Goal: Information Seeking & Learning: Compare options

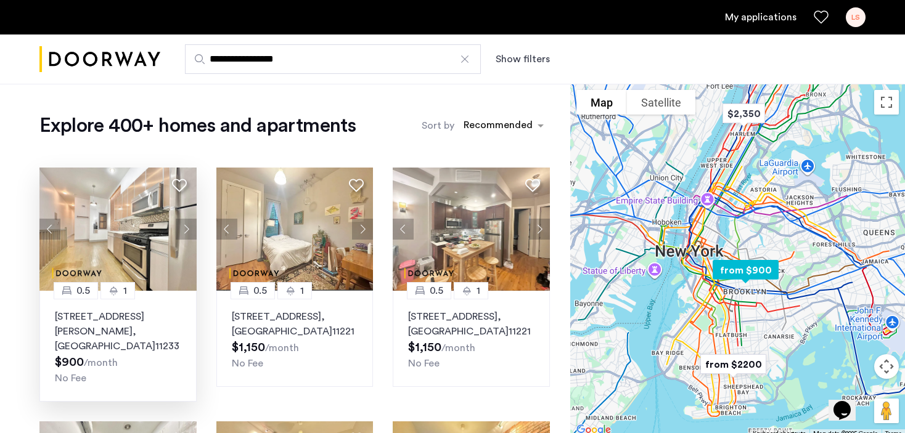
click at [123, 338] on p "140 Ralph Avenue, Unit 1LFR, Brooklyn , NY 11233" at bounding box center [118, 331] width 126 height 44
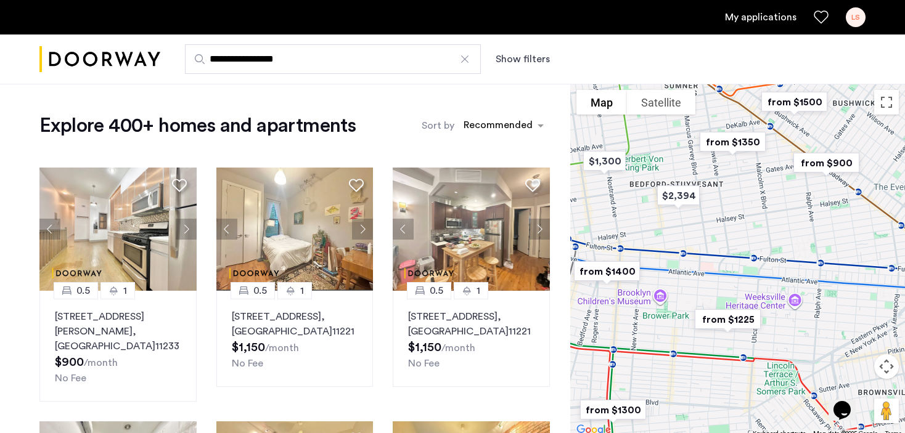
drag, startPoint x: 728, startPoint y: 326, endPoint x: 663, endPoint y: 310, distance: 67.3
click at [663, 310] on div at bounding box center [737, 261] width 335 height 354
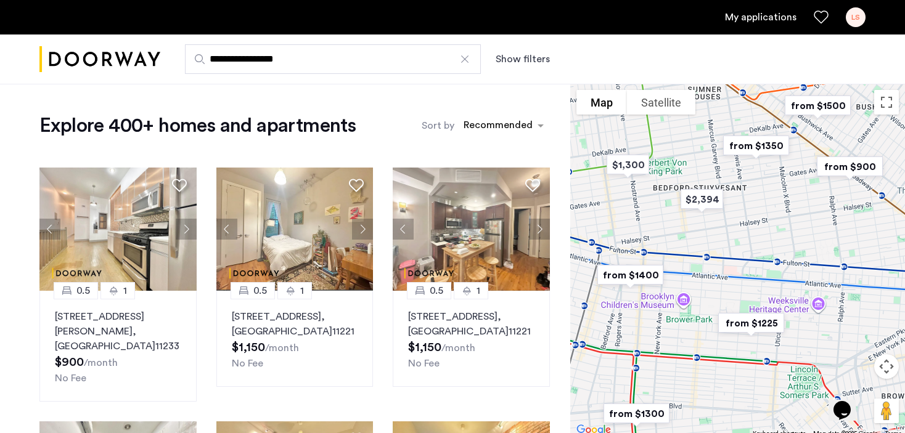
drag, startPoint x: 671, startPoint y: 312, endPoint x: 705, endPoint y: 311, distance: 33.9
click at [705, 311] on div at bounding box center [737, 261] width 335 height 354
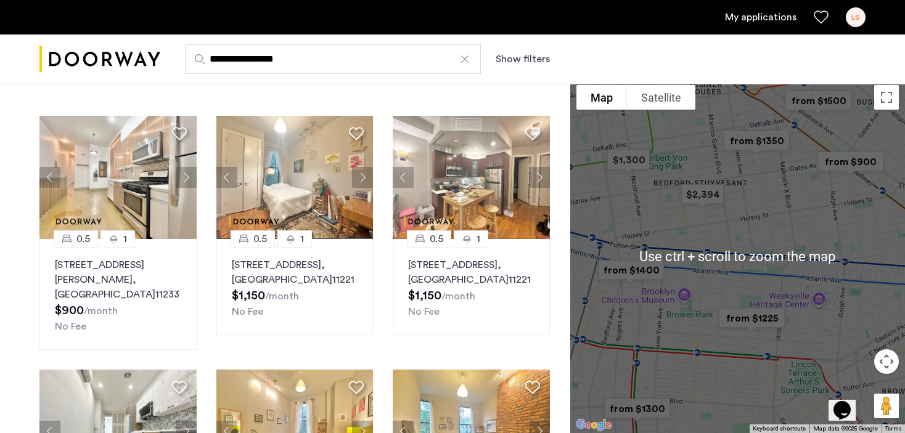
scroll to position [62, 0]
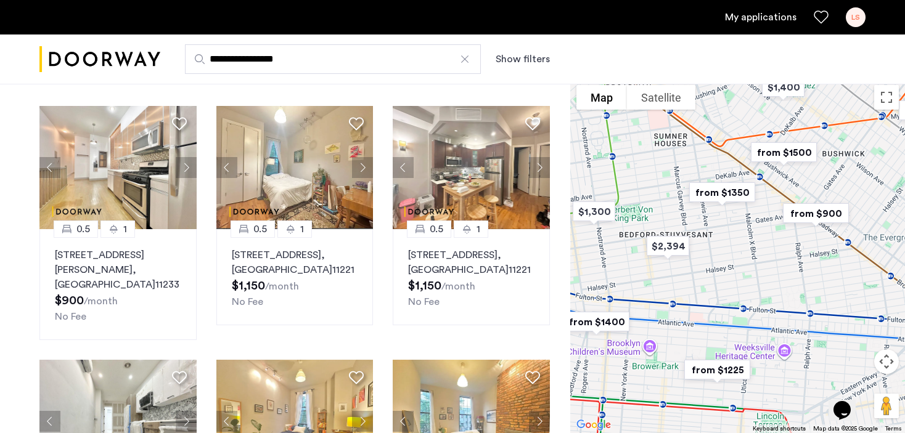
drag, startPoint x: 758, startPoint y: 325, endPoint x: 725, endPoint y: 432, distance: 111.5
click at [722, 372] on html "**********" at bounding box center [452, 154] width 905 height 433
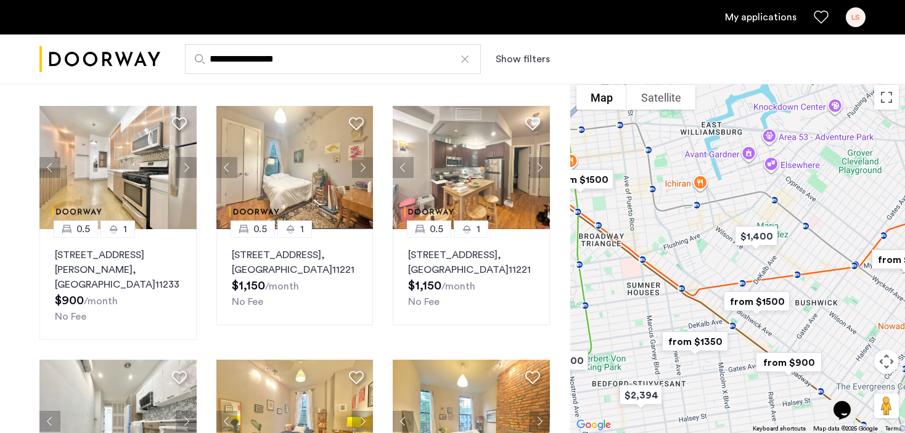
drag, startPoint x: 722, startPoint y: 290, endPoint x: 687, endPoint y: 367, distance: 83.9
click at [692, 373] on div at bounding box center [737, 256] width 335 height 354
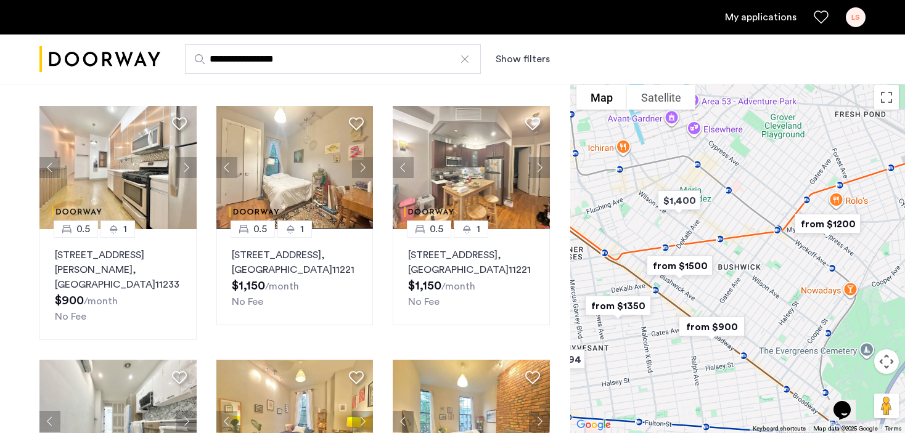
drag, startPoint x: 711, startPoint y: 338, endPoint x: 670, endPoint y: 314, distance: 47.2
click at [670, 314] on img "from $900" at bounding box center [712, 327] width 86 height 38
click at [722, 330] on img "from $900" at bounding box center [712, 327] width 86 height 38
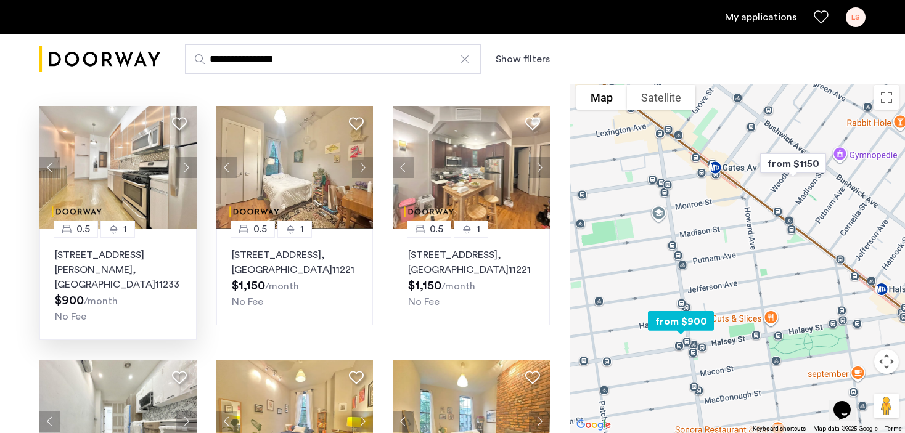
click at [185, 165] on button "Next apartment" at bounding box center [186, 167] width 21 height 21
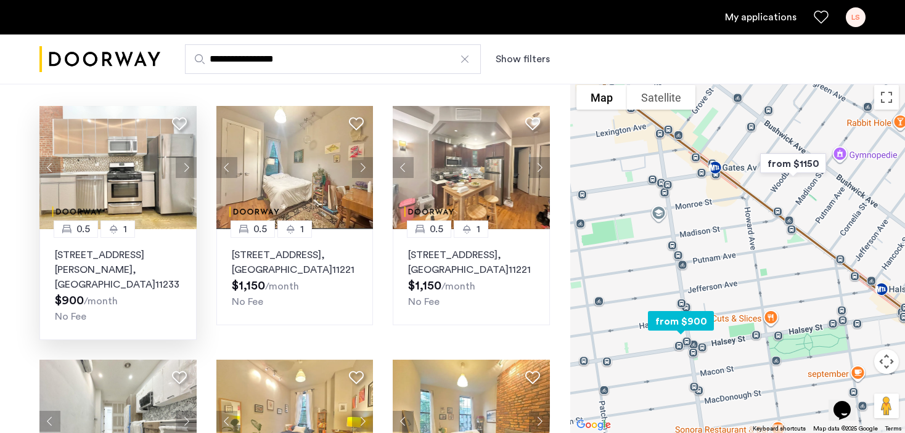
click at [184, 165] on button "Next apartment" at bounding box center [186, 167] width 21 height 21
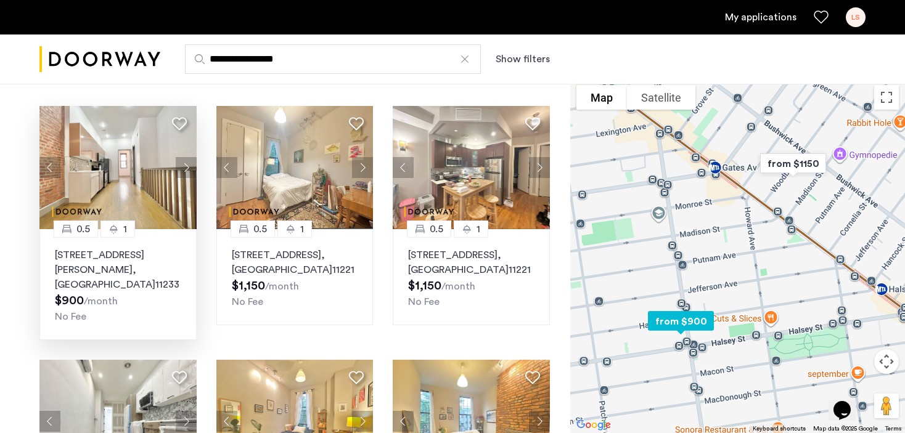
click at [184, 165] on button "Next apartment" at bounding box center [186, 167] width 21 height 21
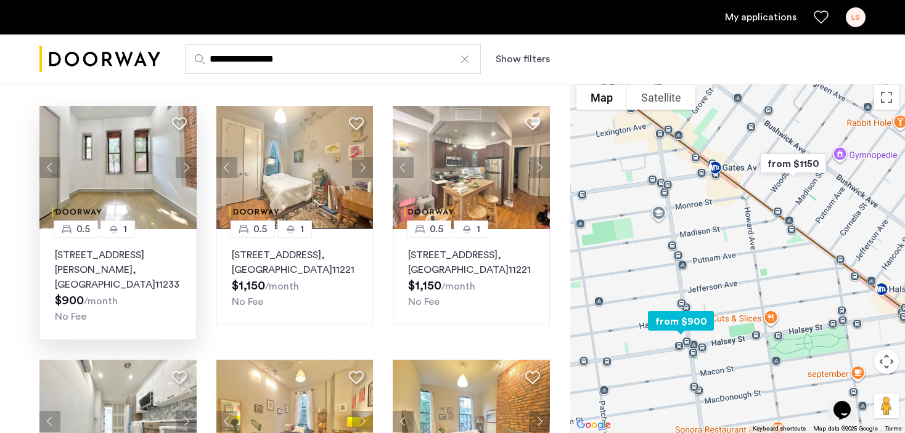
click at [184, 165] on button "Next apartment" at bounding box center [186, 167] width 21 height 21
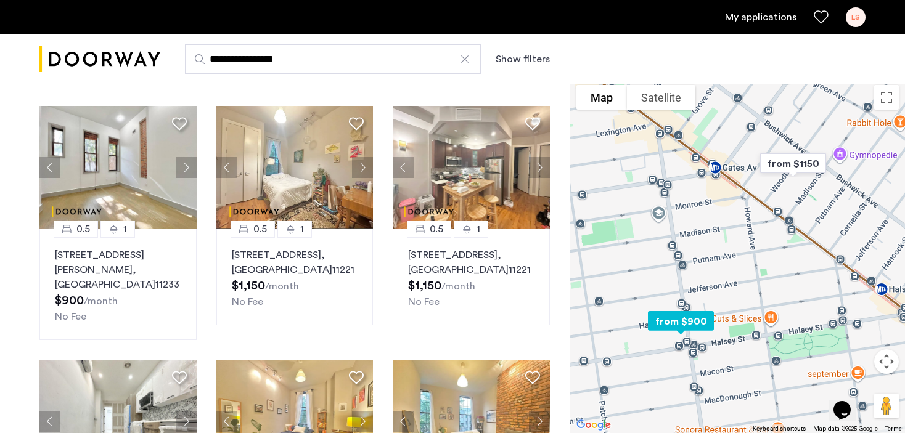
click at [185, 165] on button "Next apartment" at bounding box center [186, 167] width 21 height 21
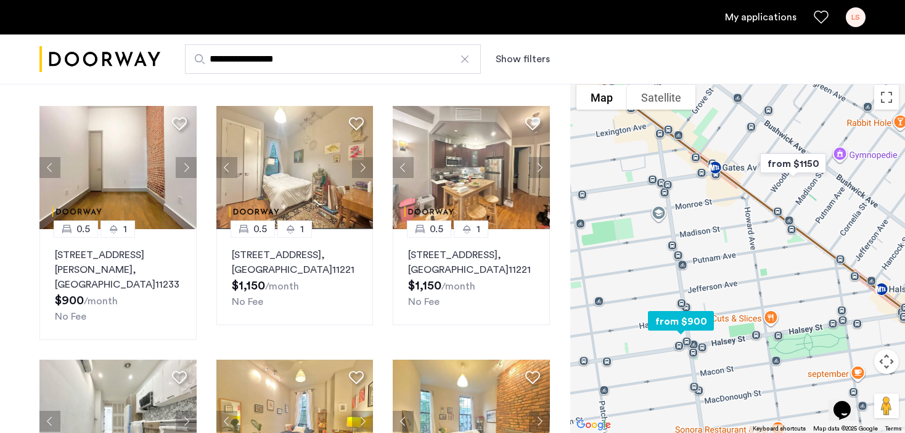
click at [185, 165] on button "Next apartment" at bounding box center [186, 167] width 21 height 21
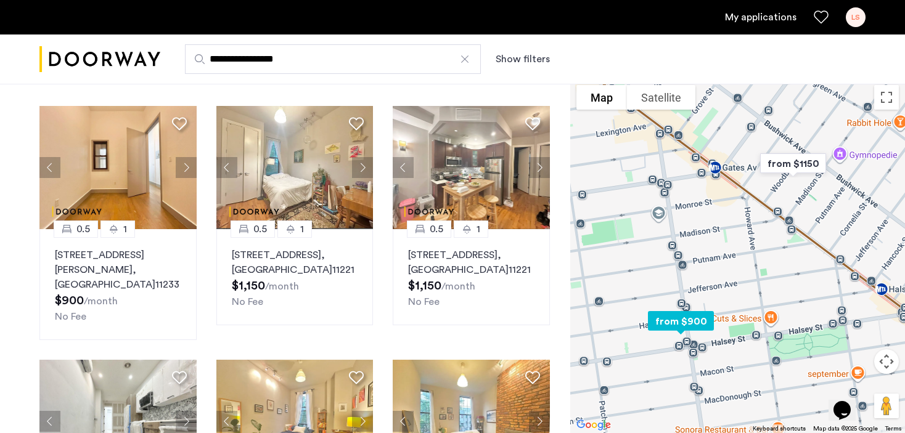
click at [186, 165] on button "Next apartment" at bounding box center [186, 167] width 21 height 21
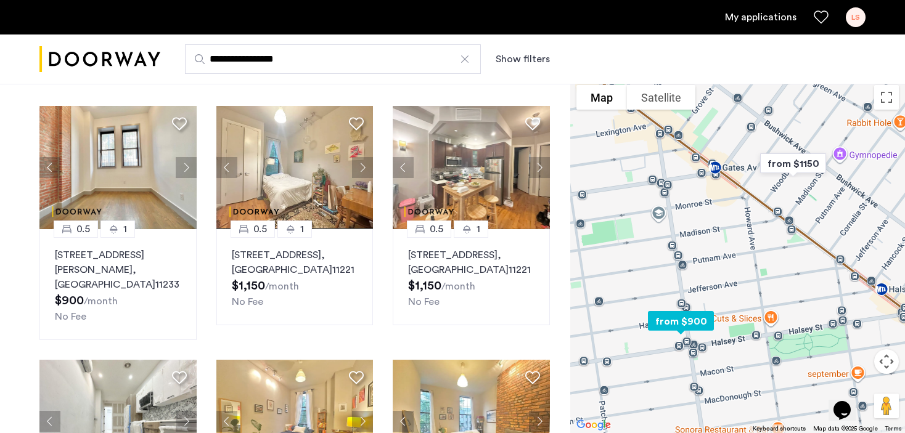
click at [186, 165] on button "Next apartment" at bounding box center [186, 167] width 21 height 21
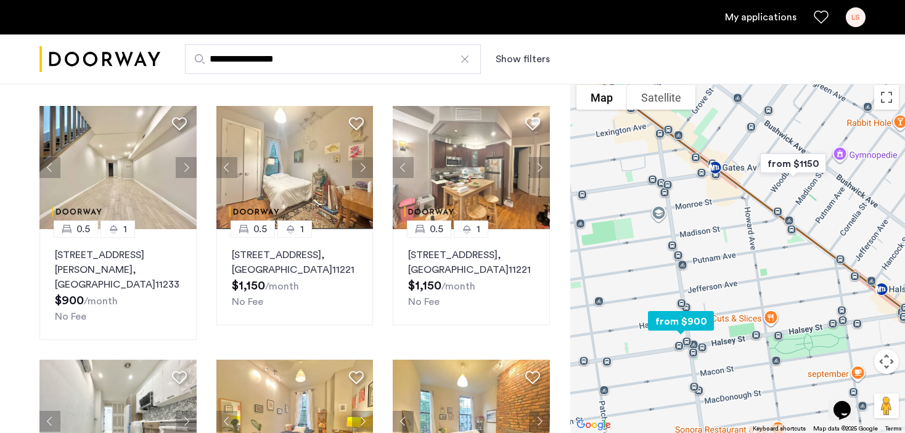
click at [142, 264] on p "140 Ralph Avenue, Unit 1LFR, Brooklyn , NY 11233" at bounding box center [118, 270] width 126 height 44
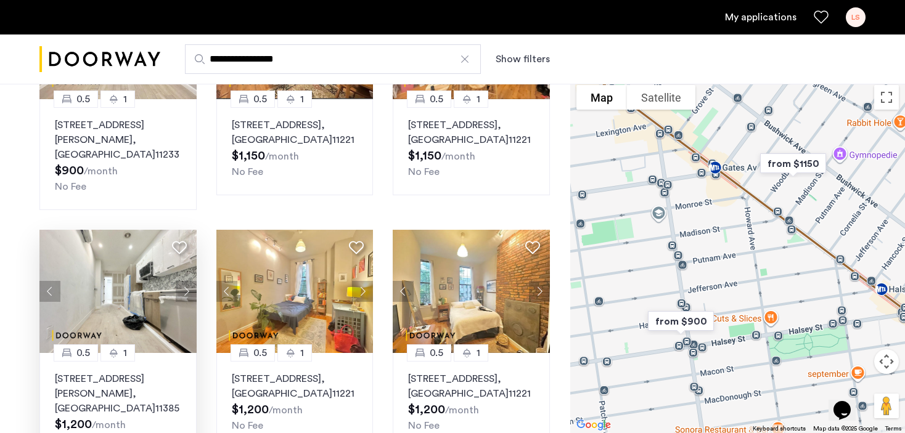
scroll to position [247, 0]
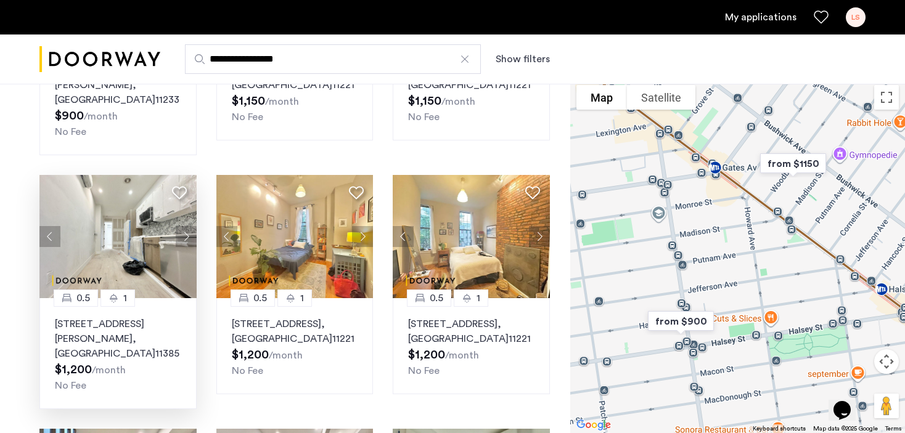
click at [183, 234] on button "Next apartment" at bounding box center [186, 236] width 21 height 21
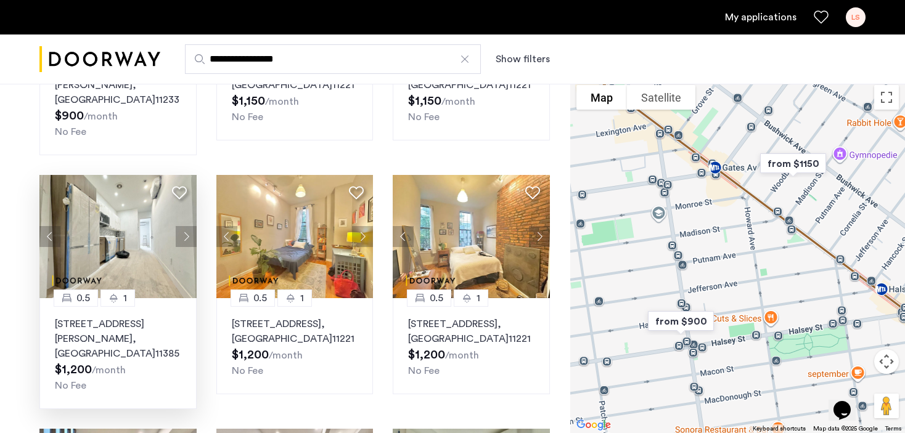
click at [120, 225] on img at bounding box center [117, 236] width 157 height 123
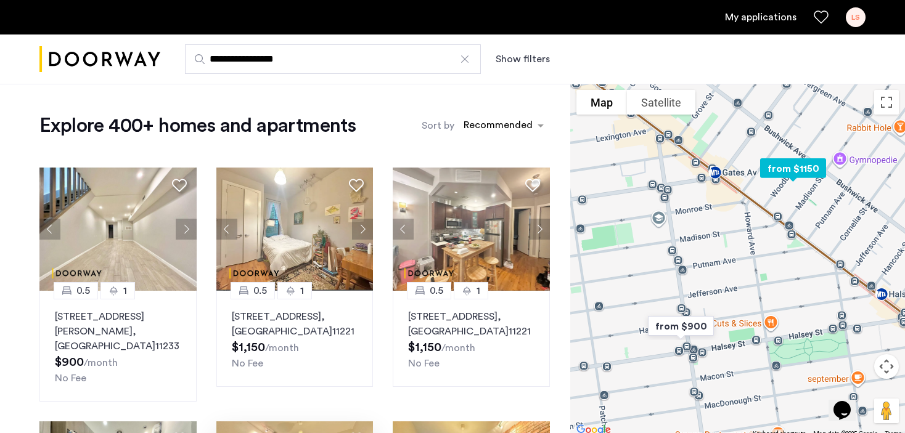
scroll to position [35, 0]
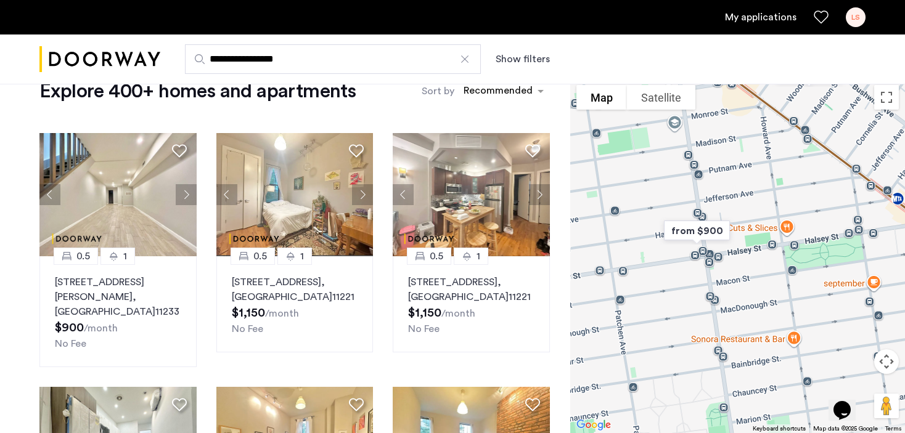
drag, startPoint x: 696, startPoint y: 367, endPoint x: 712, endPoint y: 272, distance: 96.4
click at [712, 272] on div "To navigate, press the arrow keys." at bounding box center [737, 256] width 335 height 354
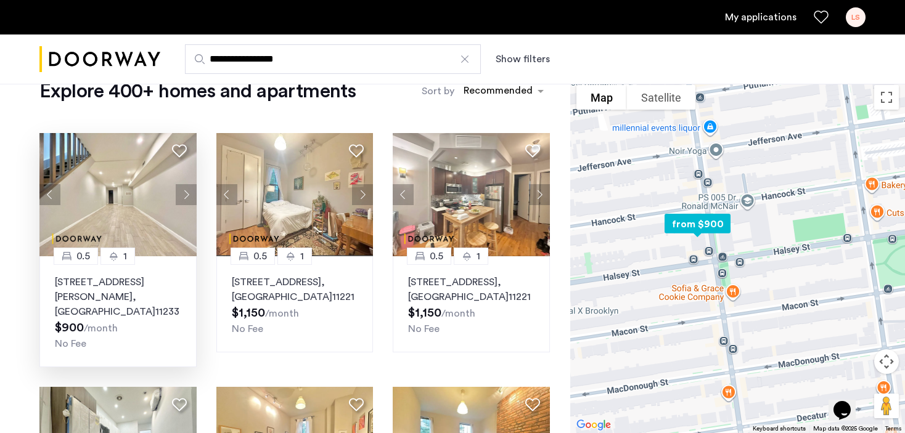
click at [74, 226] on img at bounding box center [117, 194] width 157 height 123
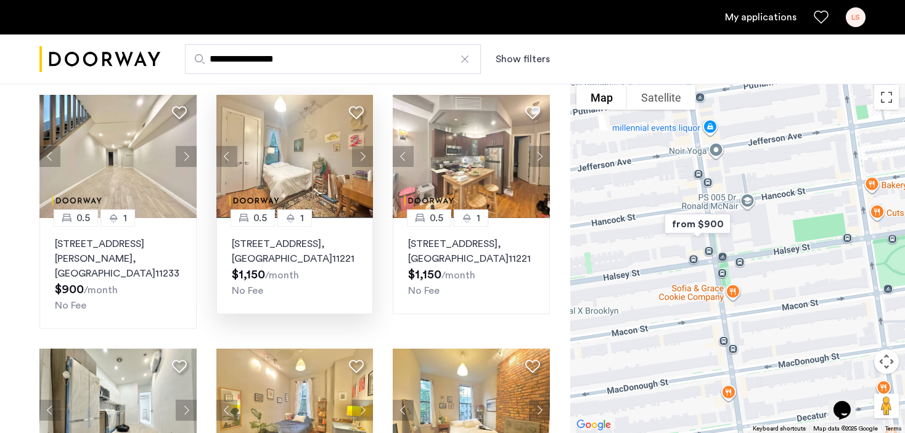
scroll to position [75, 0]
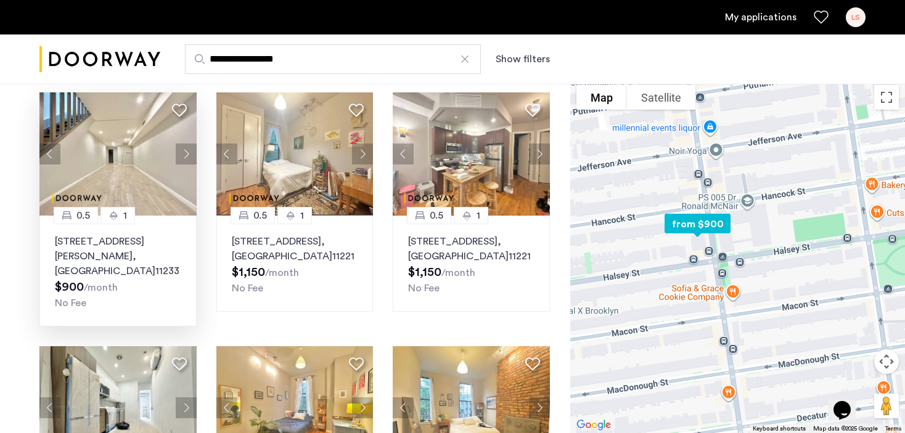
click at [76, 245] on p "140 Ralph Avenue, Unit 1LFR, Brooklyn , NY 11233" at bounding box center [118, 256] width 126 height 44
click at [136, 250] on p "140 Ralph Avenue, Unit 1LFR, Brooklyn , NY 11233" at bounding box center [118, 256] width 126 height 44
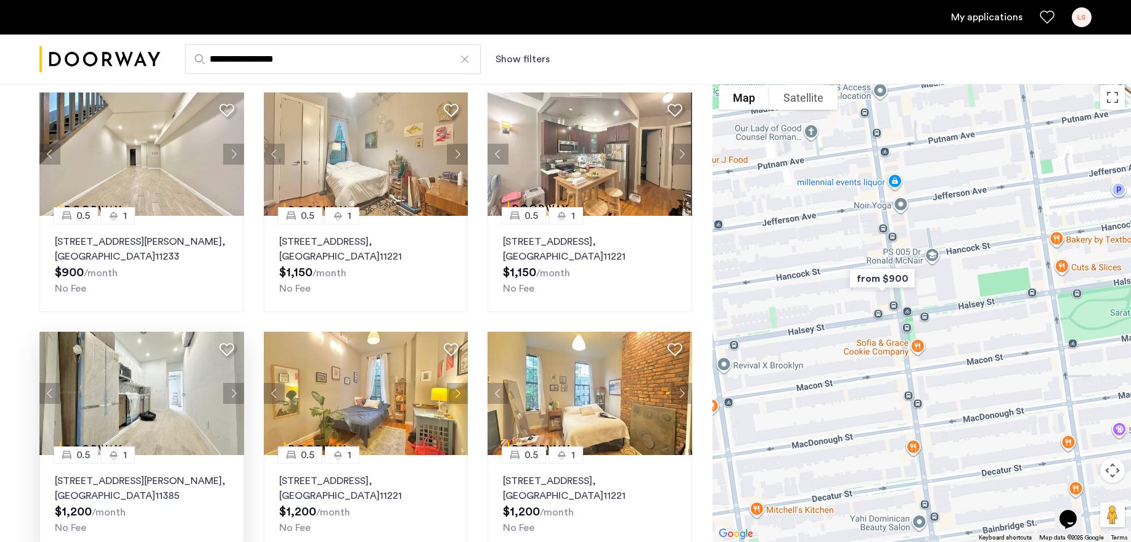
click at [184, 391] on img at bounding box center [141, 393] width 205 height 123
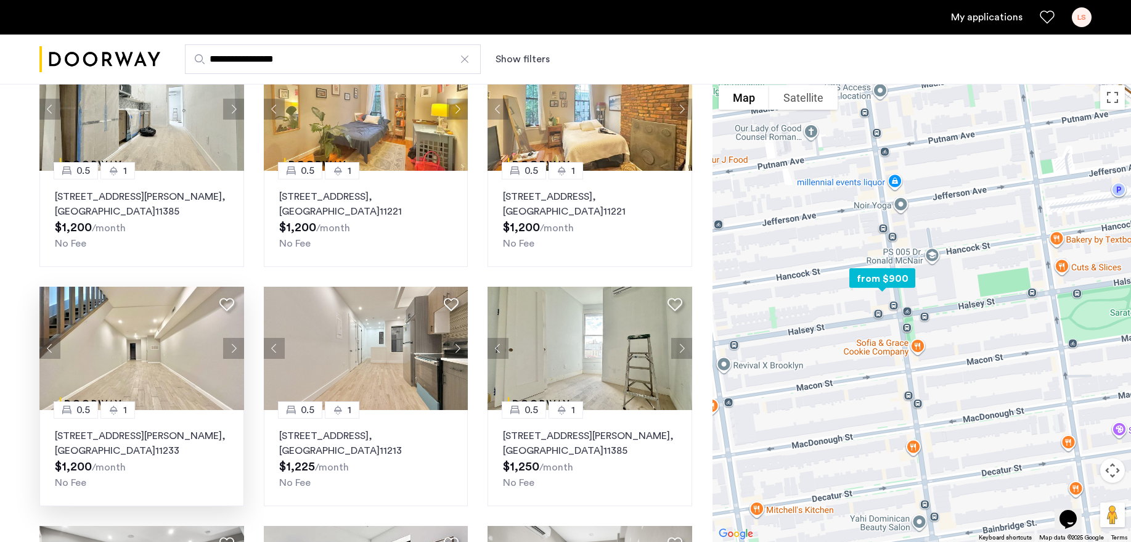
scroll to position [383, 0]
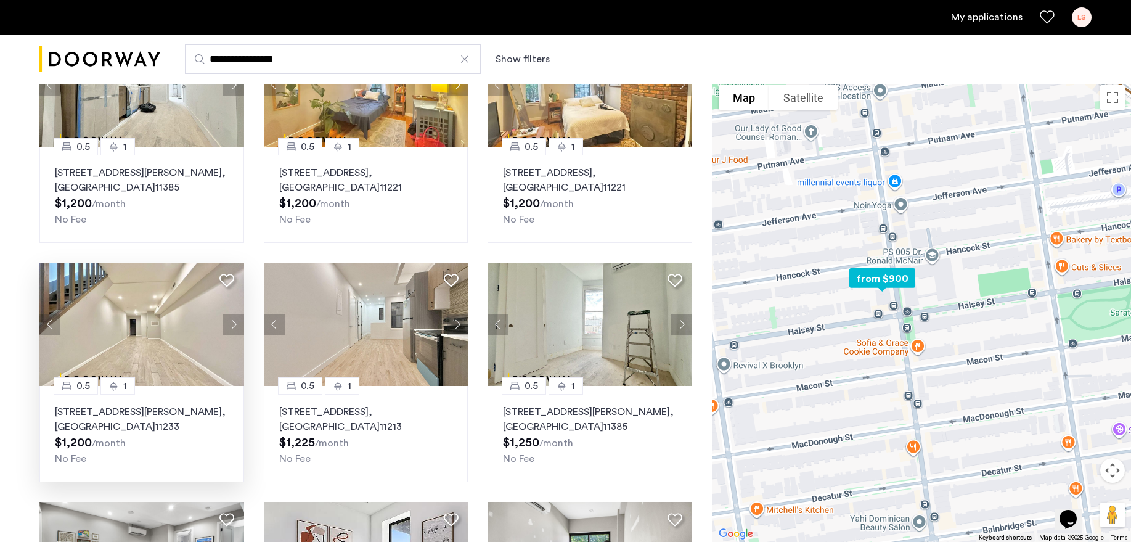
click at [182, 338] on img at bounding box center [141, 324] width 205 height 123
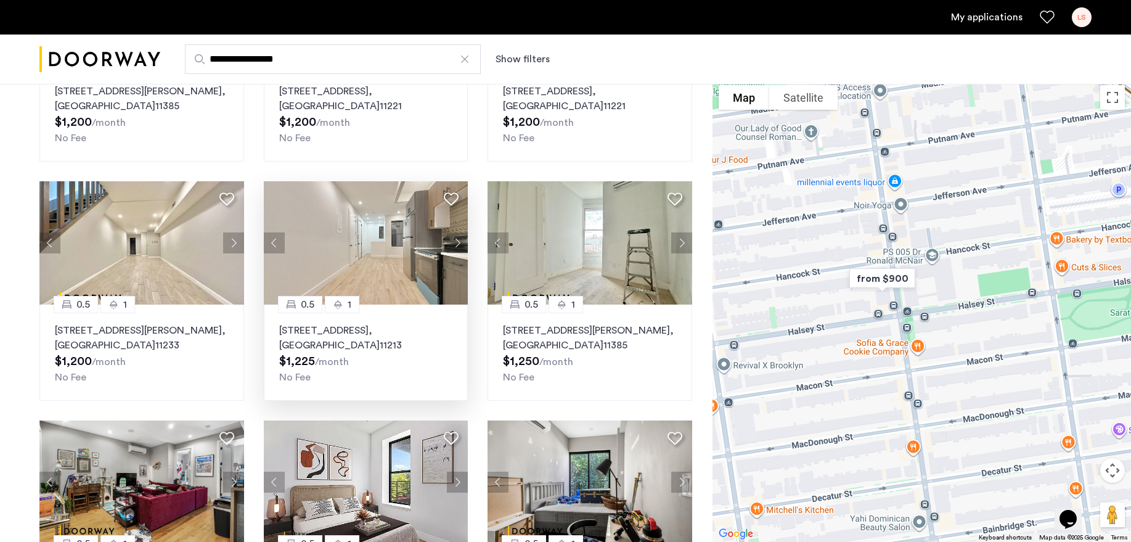
scroll to position [537, 0]
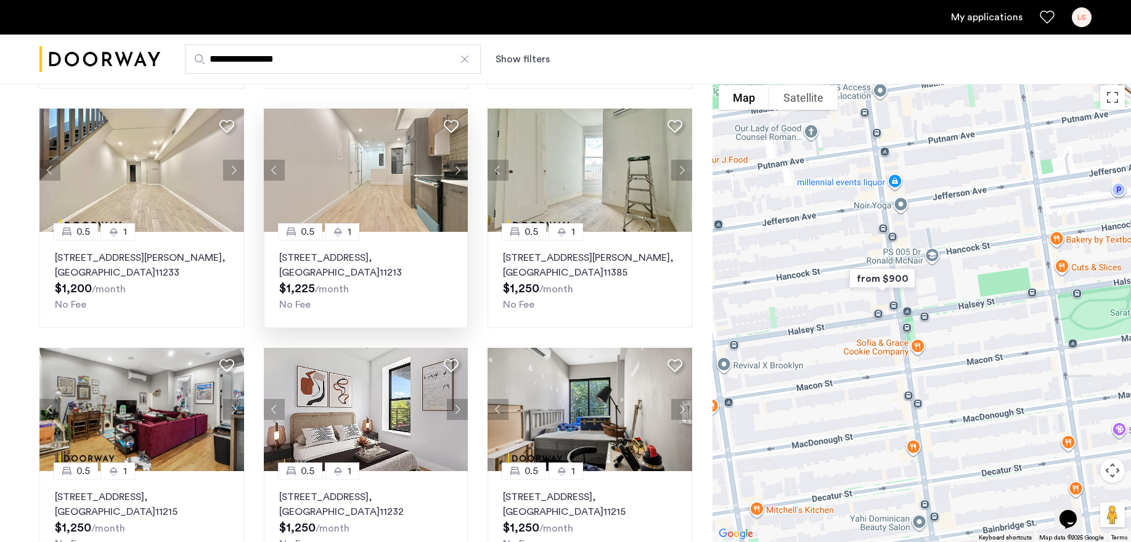
click at [367, 188] on img at bounding box center [366, 169] width 205 height 123
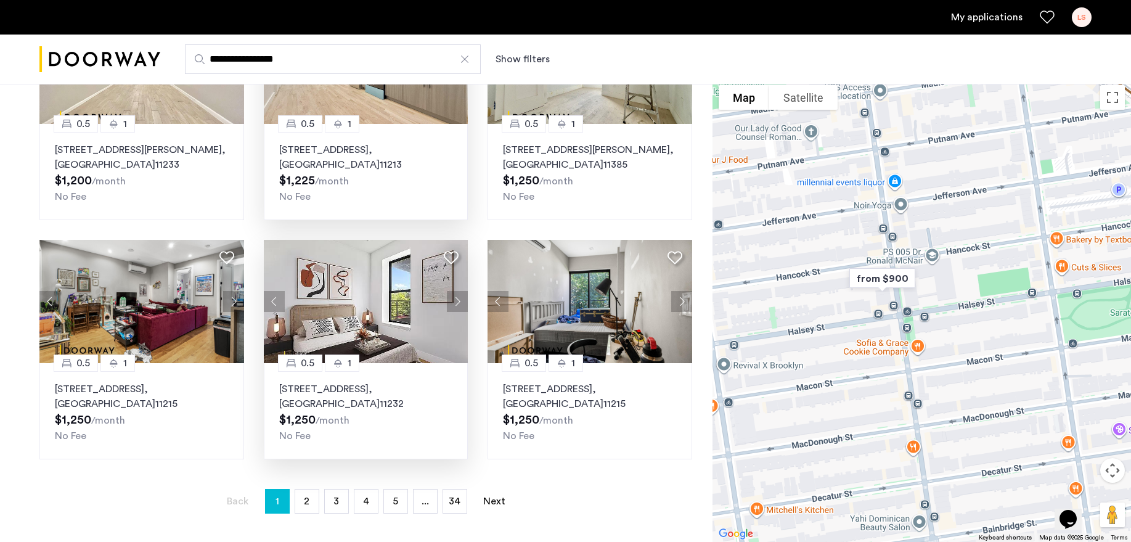
scroll to position [769, 0]
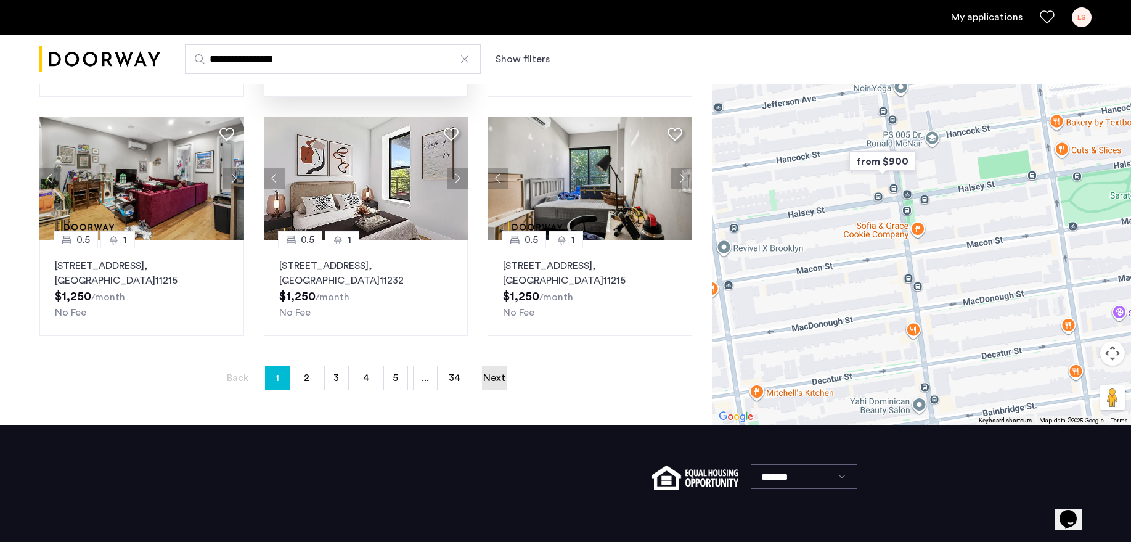
click at [496, 382] on link "Next page" at bounding box center [494, 377] width 25 height 23
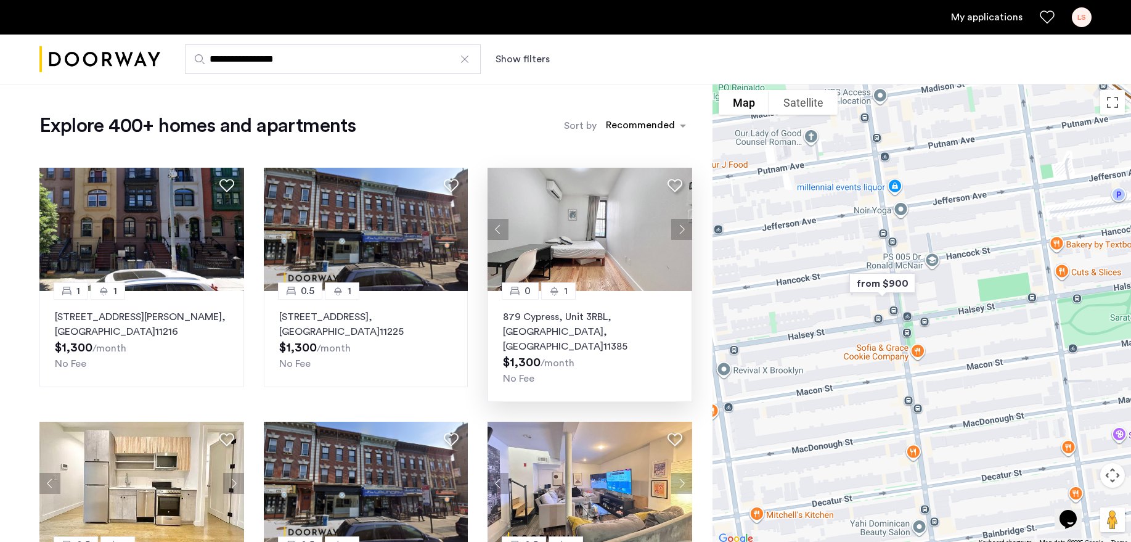
click at [620, 235] on img at bounding box center [590, 229] width 205 height 123
click at [391, 259] on img at bounding box center [366, 229] width 205 height 123
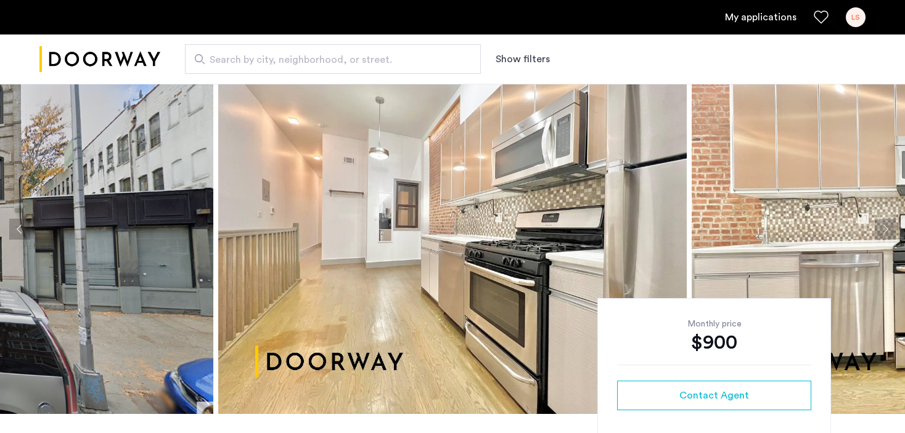
scroll to position [37, 0]
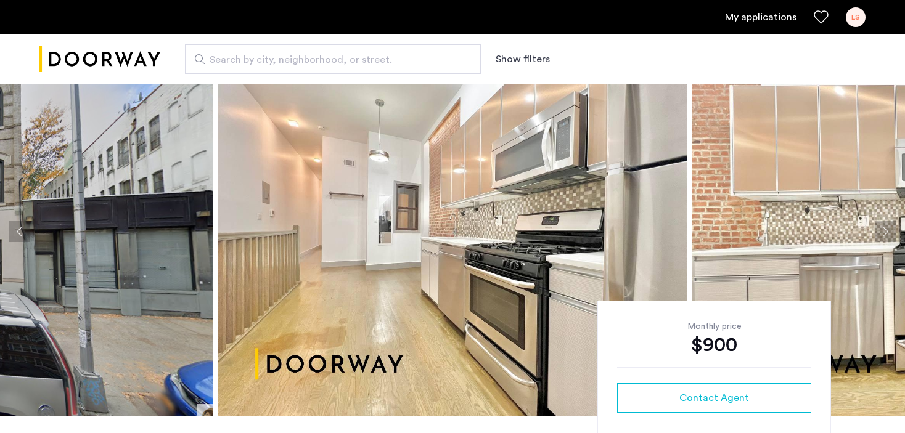
click at [887, 227] on button "Next apartment" at bounding box center [885, 231] width 21 height 21
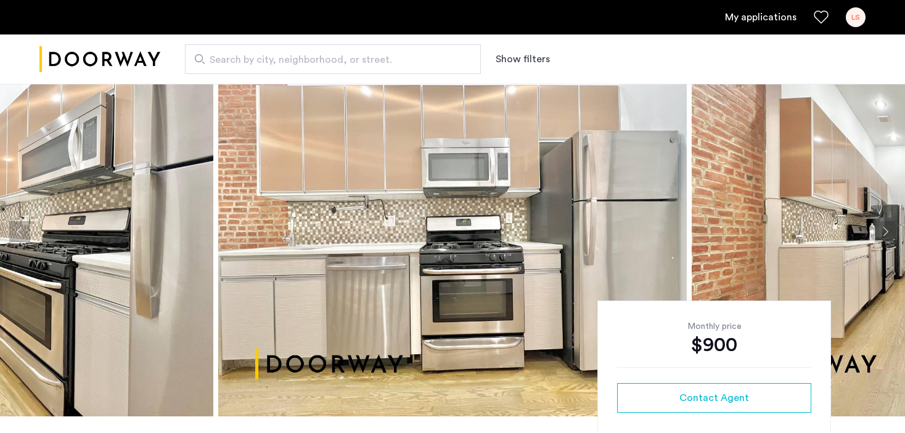
click at [887, 227] on button "Next apartment" at bounding box center [885, 231] width 21 height 21
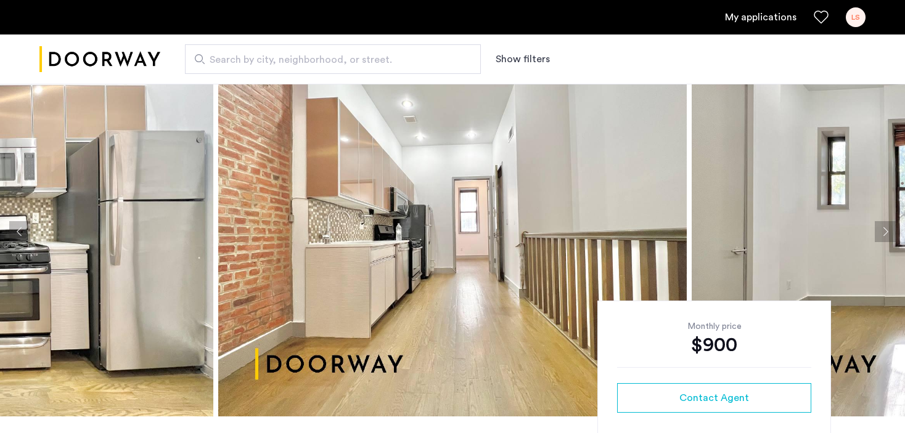
click at [887, 227] on button "Next apartment" at bounding box center [885, 231] width 21 height 21
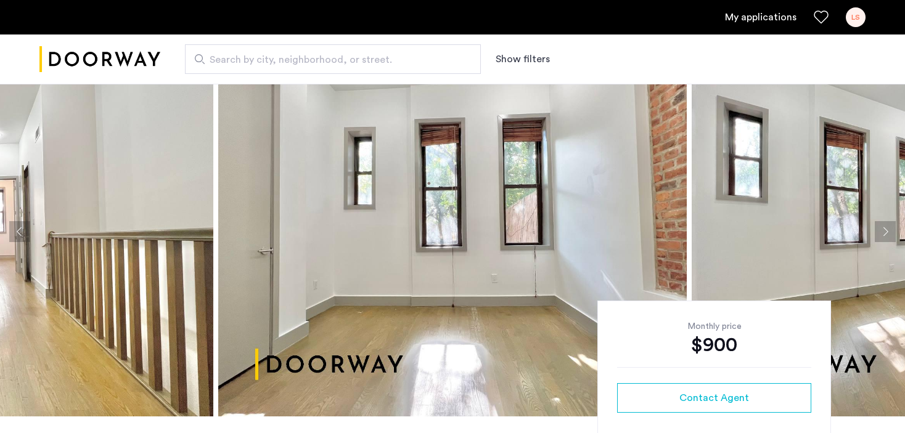
click at [887, 227] on button "Next apartment" at bounding box center [885, 231] width 21 height 21
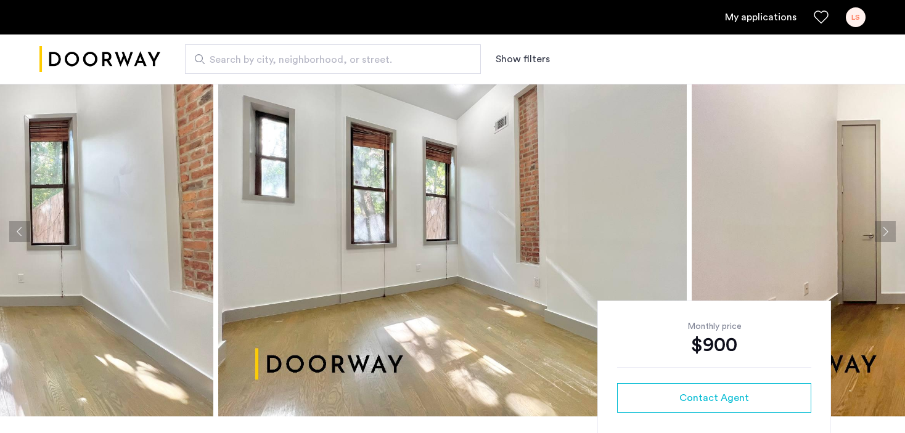
click at [887, 227] on button "Next apartment" at bounding box center [885, 231] width 21 height 21
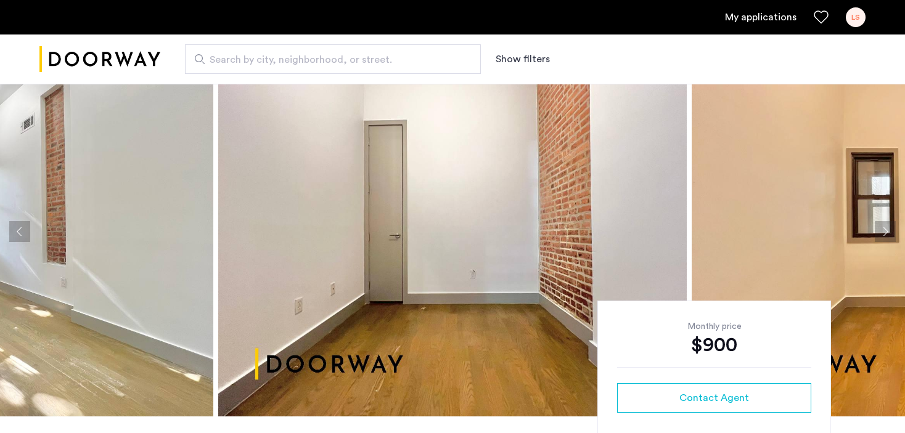
click at [887, 227] on button "Next apartment" at bounding box center [885, 231] width 21 height 21
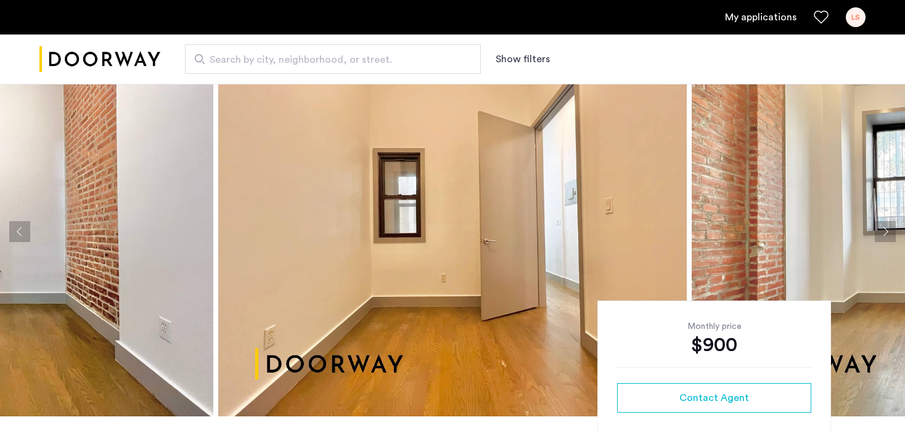
click at [885, 227] on button "Next apartment" at bounding box center [885, 231] width 21 height 21
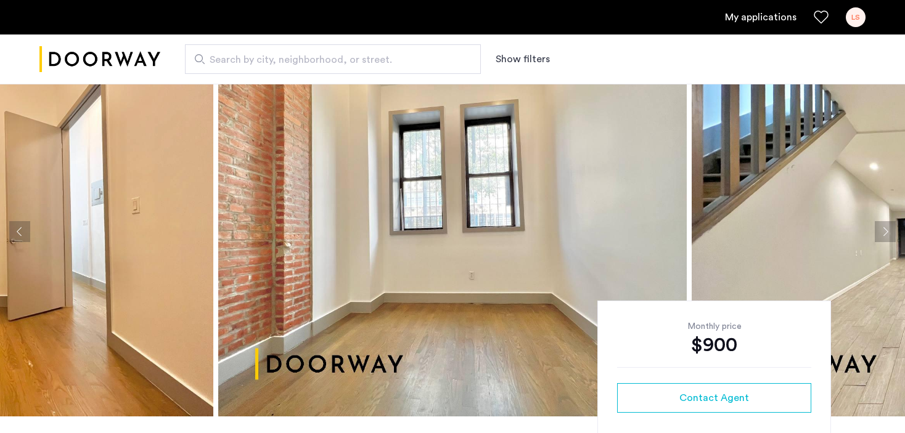
click at [885, 227] on button "Next apartment" at bounding box center [885, 231] width 21 height 21
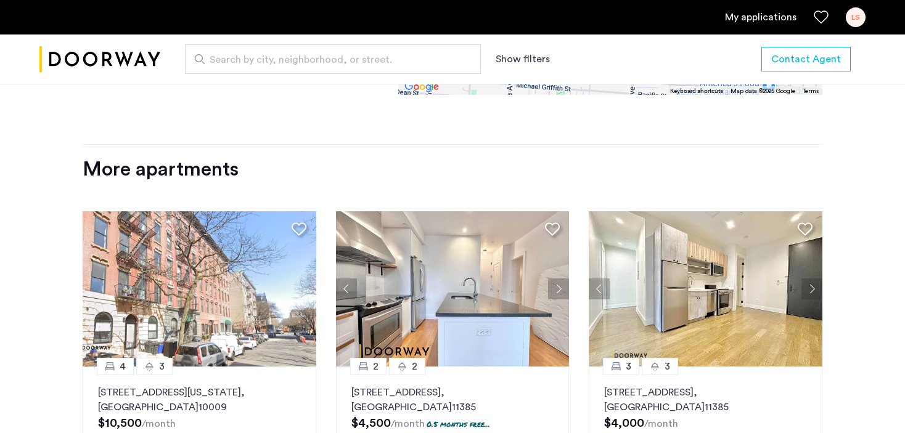
scroll to position [1578, 0]
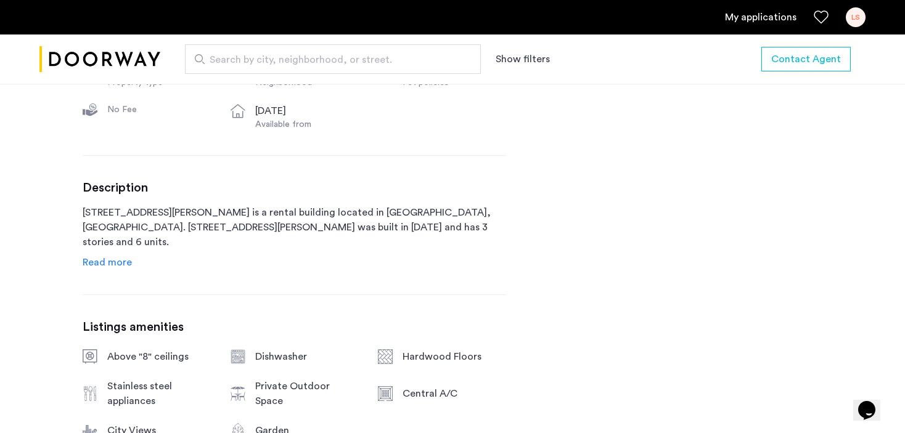
scroll to position [616, 0]
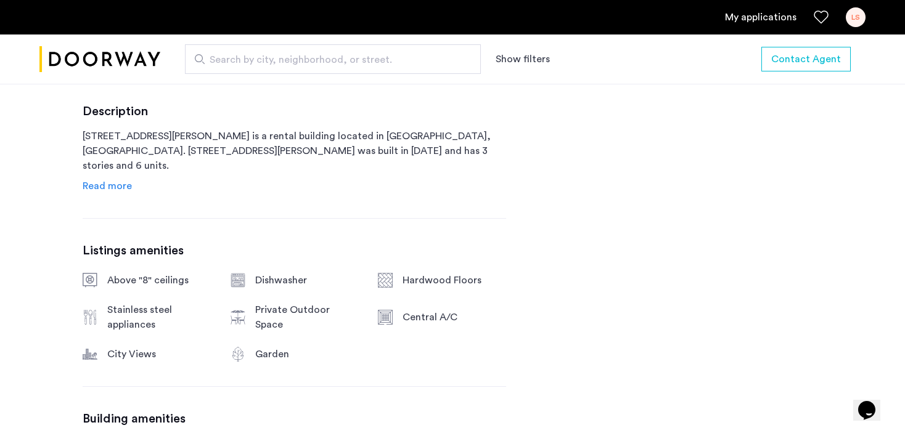
click at [97, 186] on span "Read more" at bounding box center [107, 186] width 49 height 10
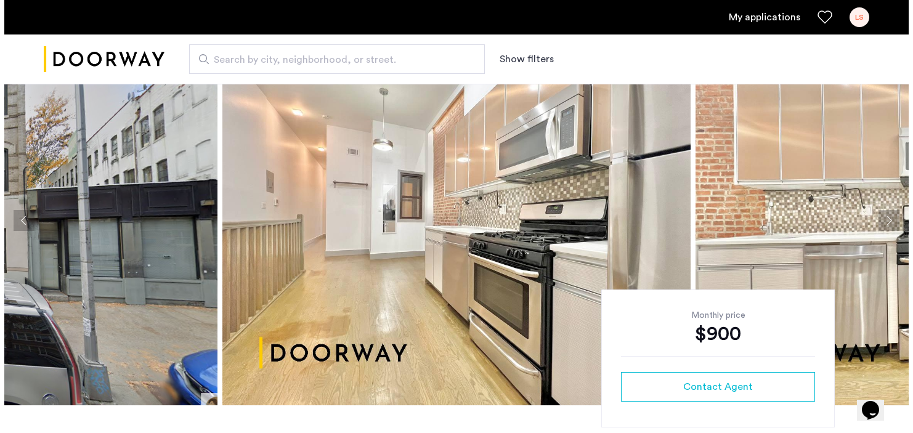
scroll to position [0, 0]
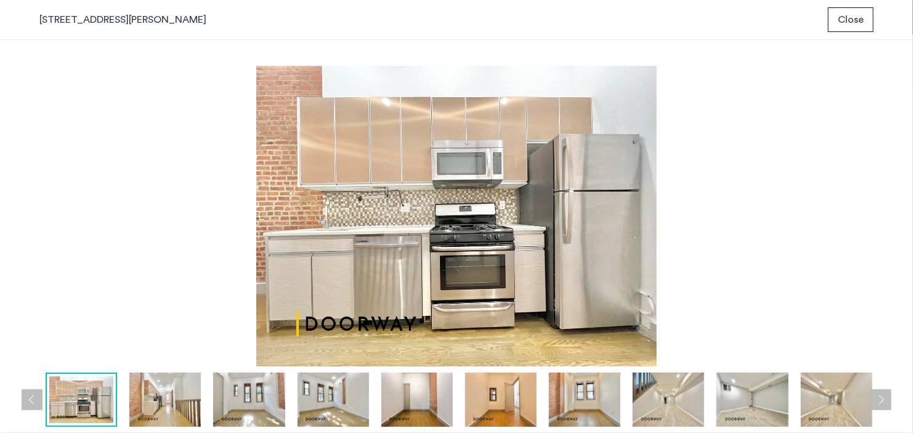
click at [860, 16] on span "Close" at bounding box center [851, 19] width 26 height 15
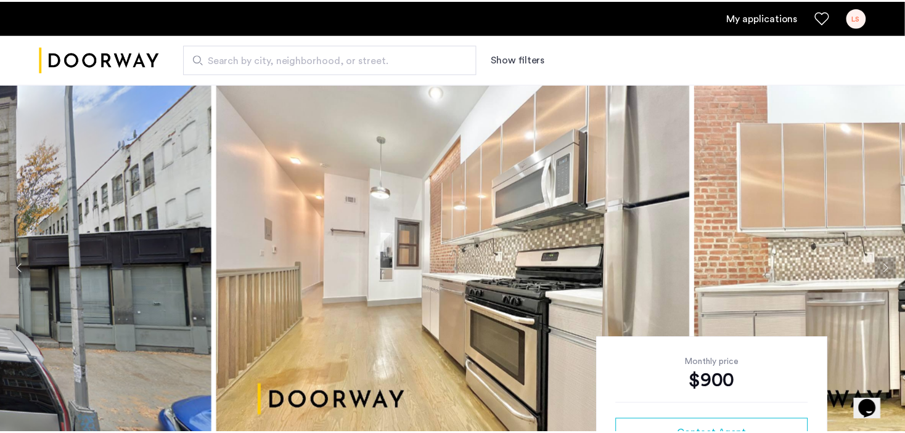
scroll to position [20, 0]
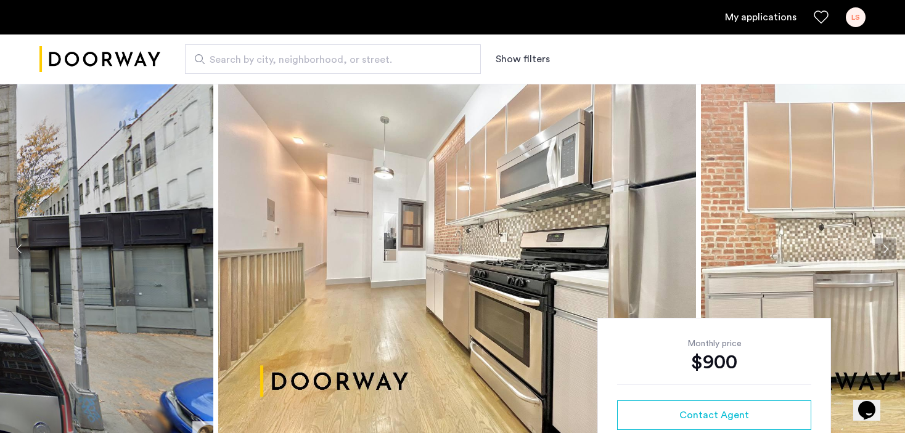
click at [883, 239] on button "Next apartment" at bounding box center [885, 249] width 21 height 21
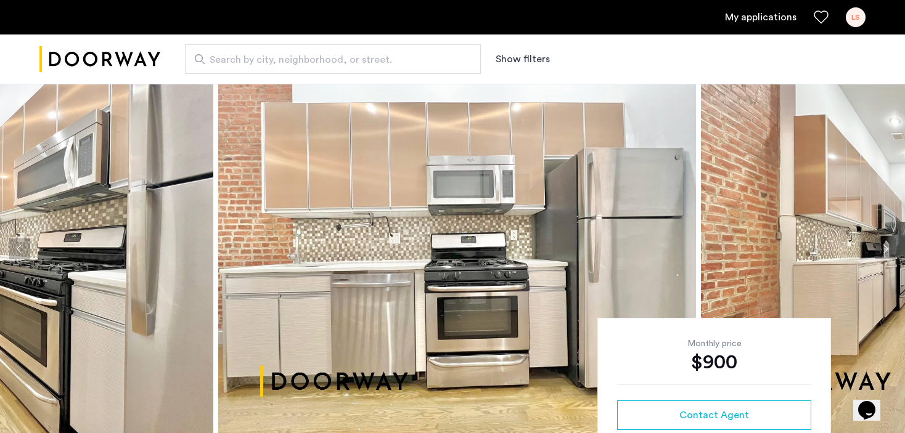
click at [884, 242] on button "Next apartment" at bounding box center [885, 249] width 21 height 21
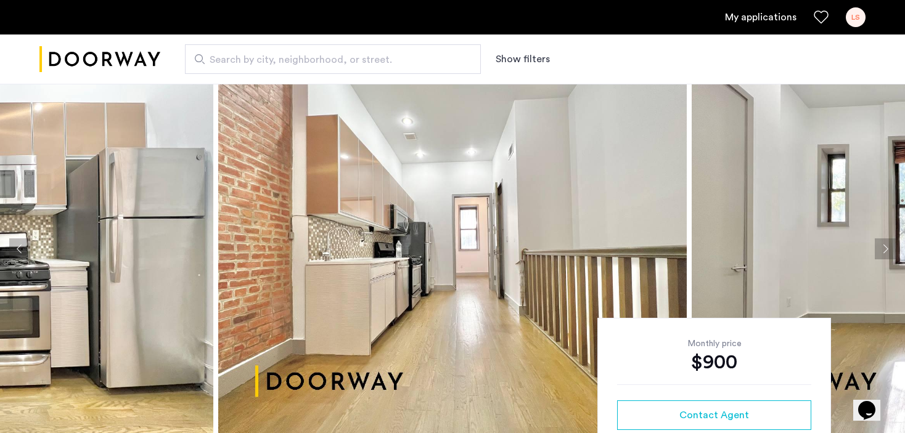
click at [884, 243] on button "Next apartment" at bounding box center [885, 249] width 21 height 21
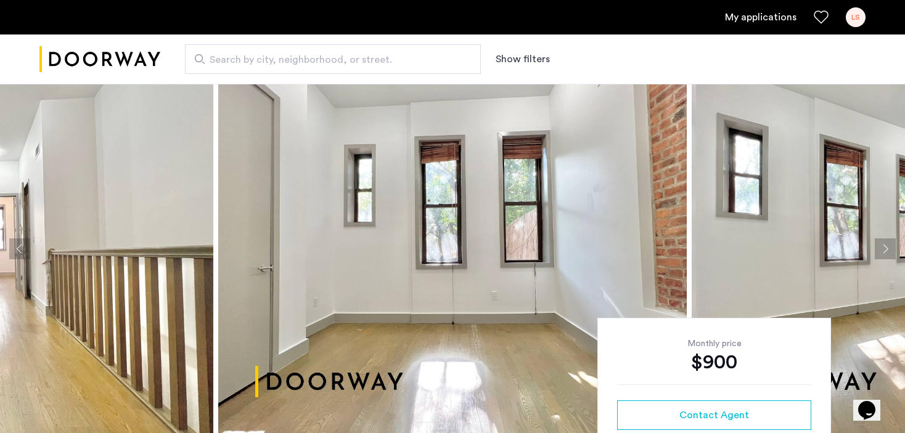
click at [884, 244] on button "Next apartment" at bounding box center [885, 249] width 21 height 21
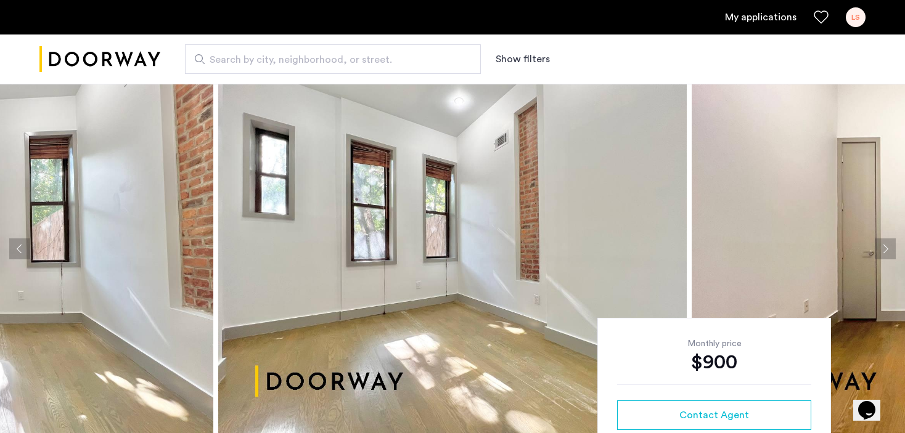
click at [884, 244] on button "Next apartment" at bounding box center [885, 249] width 21 height 21
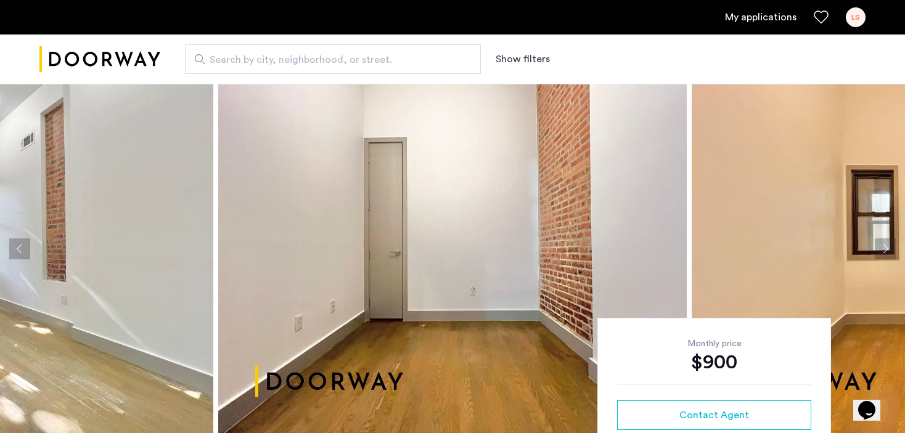
click at [884, 244] on button "Next apartment" at bounding box center [885, 249] width 21 height 21
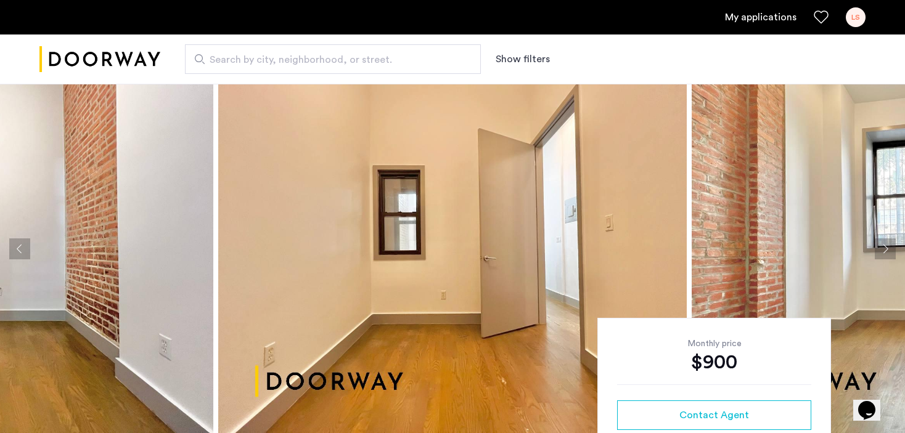
click at [884, 244] on button "Next apartment" at bounding box center [885, 249] width 21 height 21
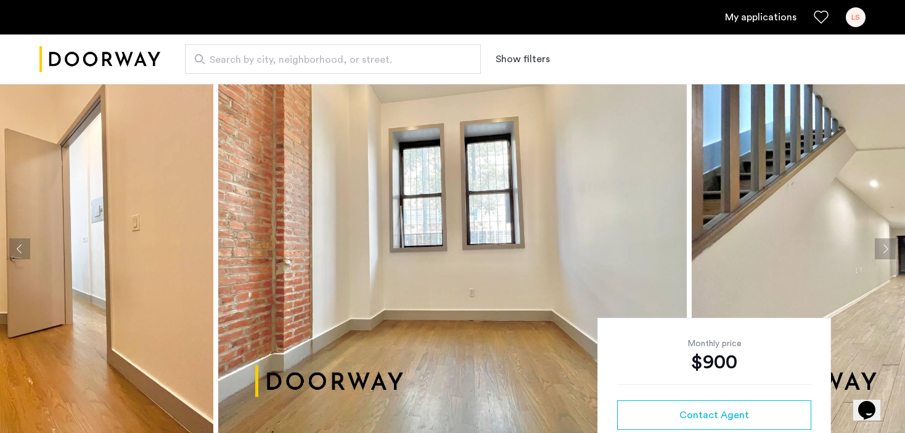
click at [884, 244] on button "Next apartment" at bounding box center [885, 249] width 21 height 21
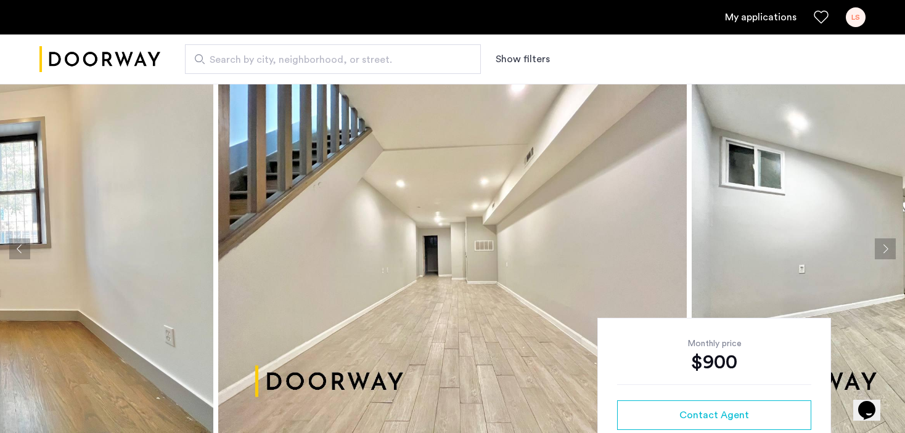
click at [884, 244] on button "Next apartment" at bounding box center [885, 249] width 21 height 21
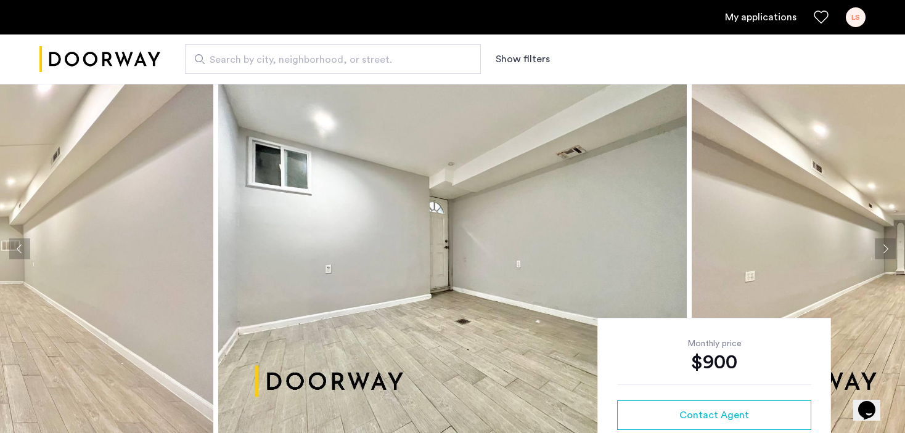
click at [884, 244] on button "Next apartment" at bounding box center [885, 249] width 21 height 21
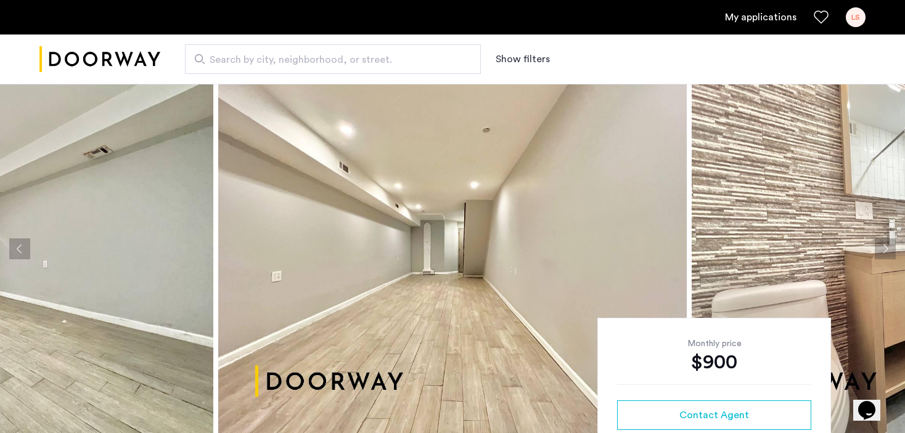
click at [884, 244] on button "Next apartment" at bounding box center [885, 249] width 21 height 21
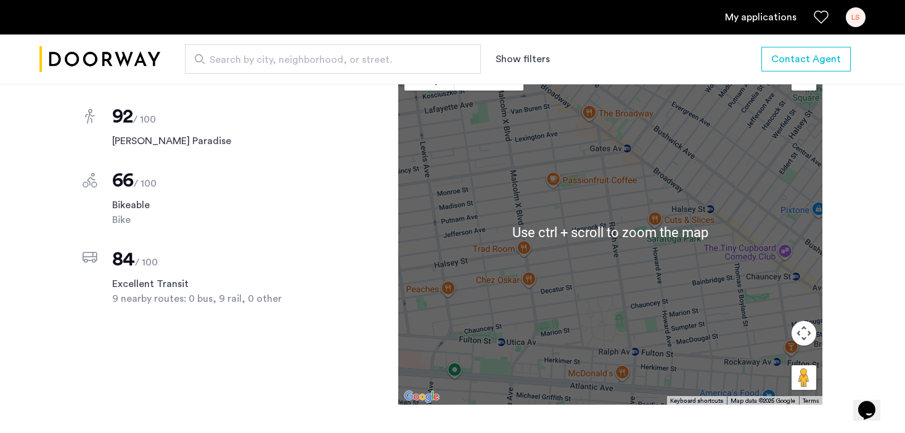
scroll to position [1561, 0]
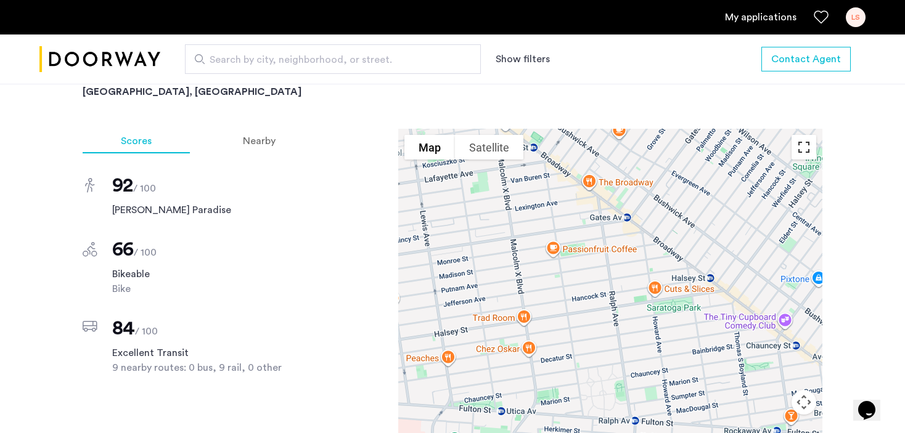
click at [804, 160] on button "Toggle fullscreen view" at bounding box center [803, 147] width 25 height 25
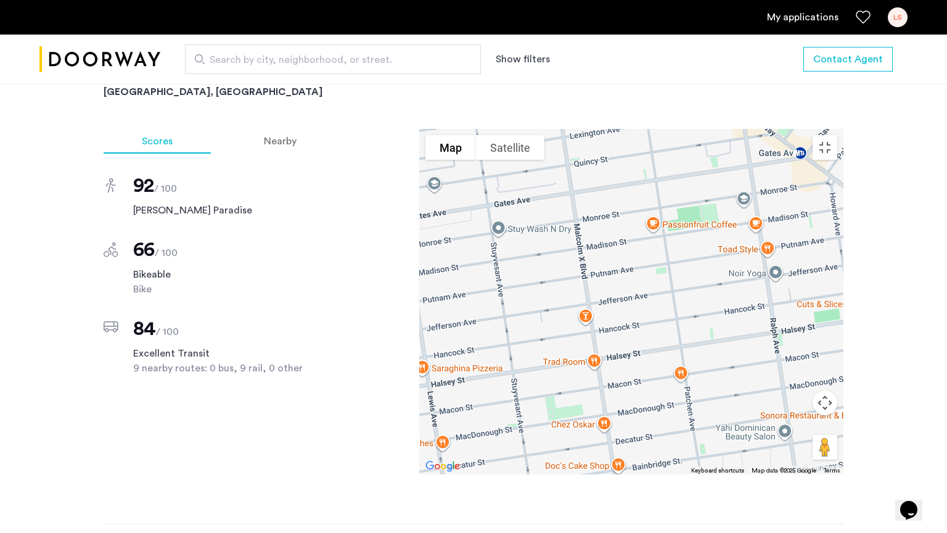
drag, startPoint x: 437, startPoint y: 279, endPoint x: 496, endPoint y: 295, distance: 60.9
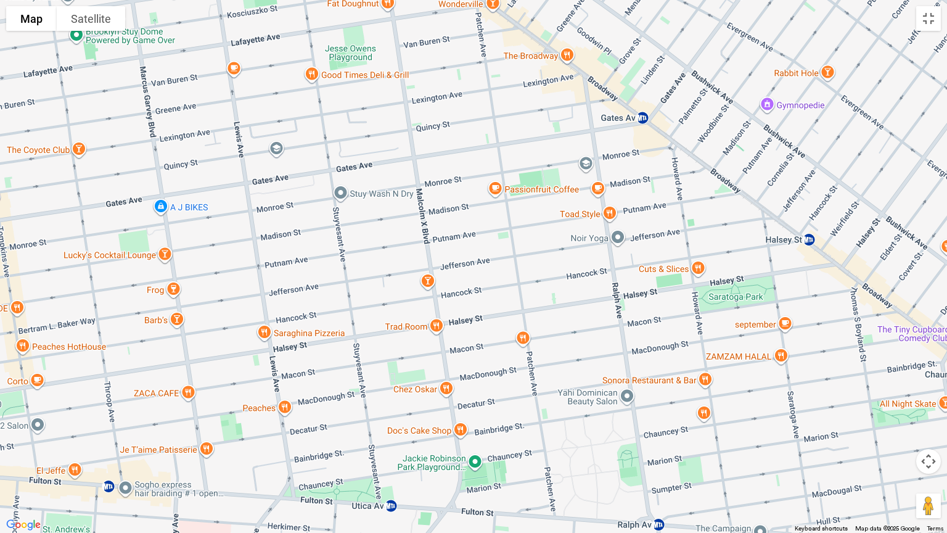
click at [496, 295] on div at bounding box center [473, 266] width 947 height 533
drag, startPoint x: 534, startPoint y: 247, endPoint x: 535, endPoint y: 256, distance: 8.7
click at [535, 256] on div at bounding box center [473, 266] width 947 height 533
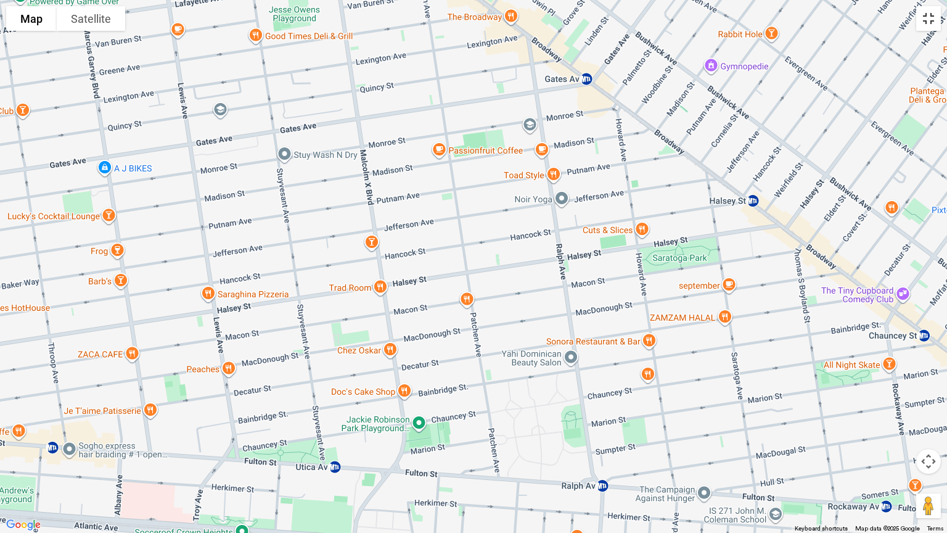
click at [904, 22] on button "Toggle fullscreen view" at bounding box center [928, 18] width 25 height 25
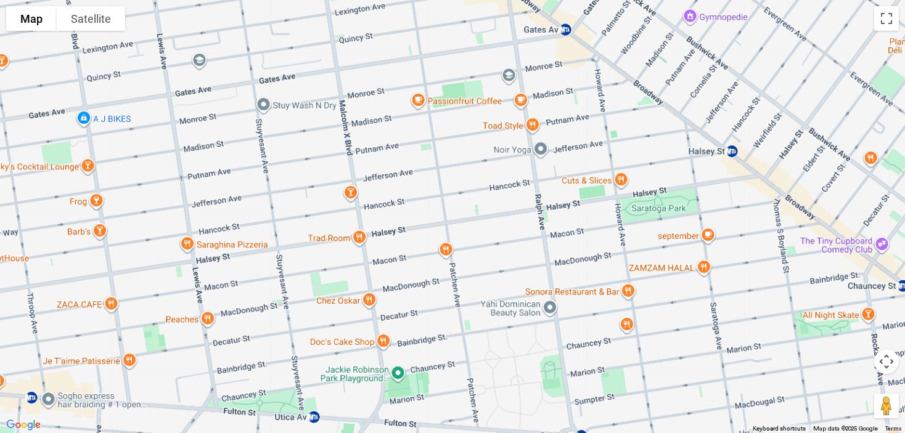
click at [589, 84] on h2 "[STREET_ADDRESS][PERSON_NAME]" at bounding box center [453, 72] width 740 height 25
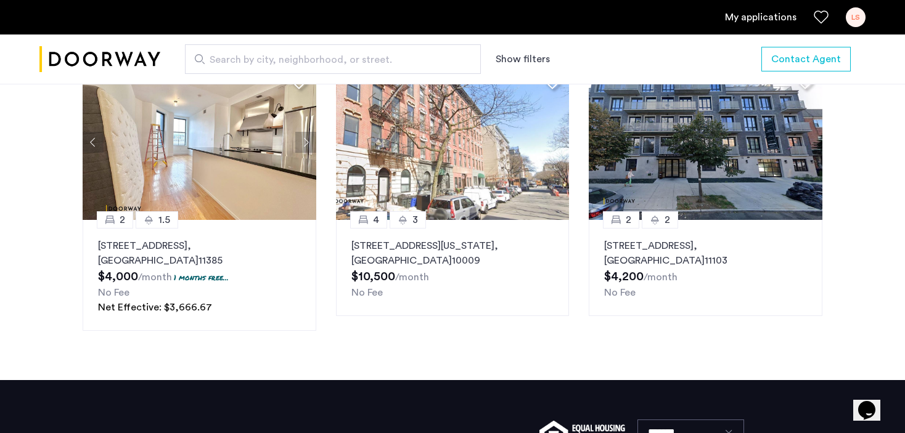
scroll to position [1950, 0]
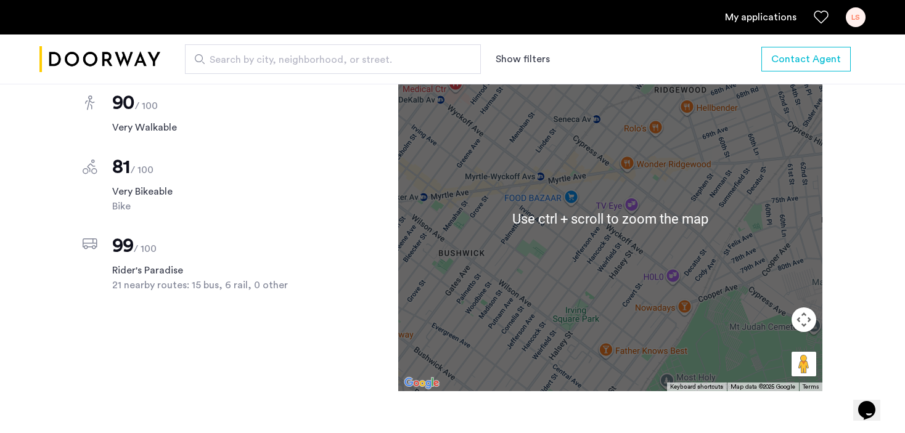
scroll to position [986, 0]
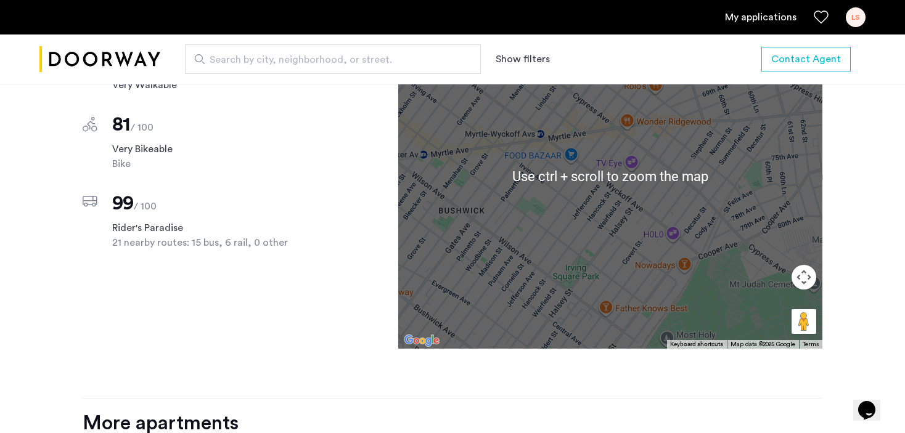
click at [645, 255] on div at bounding box center [610, 176] width 424 height 345
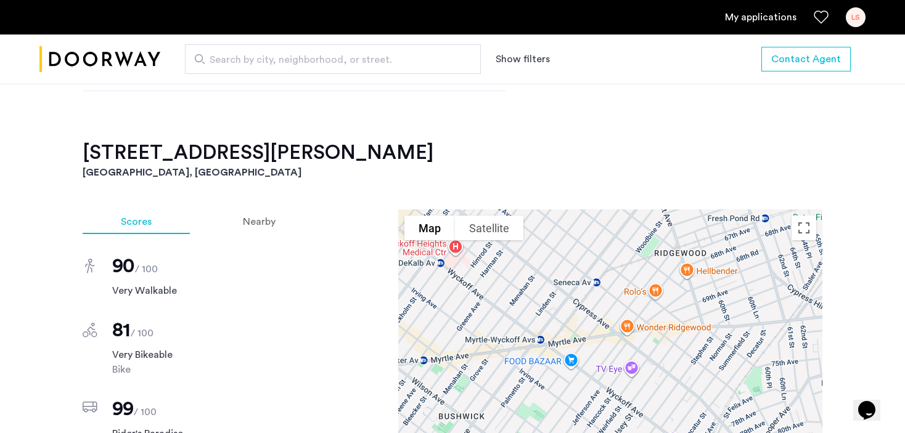
scroll to position [801, 0]
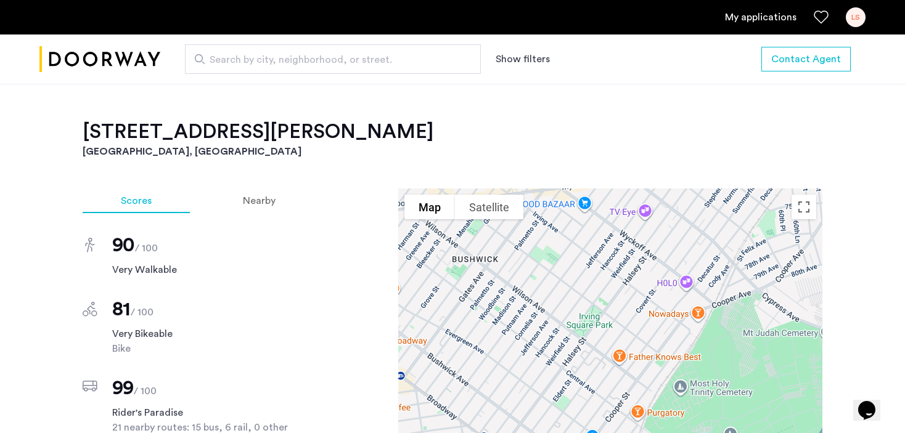
drag, startPoint x: 537, startPoint y: 313, endPoint x: 548, endPoint y: 184, distance: 129.9
click at [548, 183] on div "16-11 Hancock Street, Unit 1LMR Queens, NY Scores Nearby 90 / 100 Very Walkable…" at bounding box center [453, 352] width 740 height 464
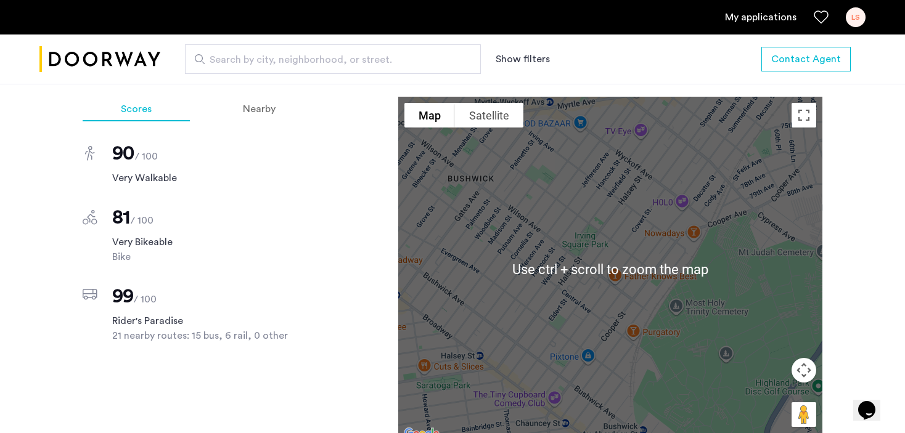
scroll to position [924, 0]
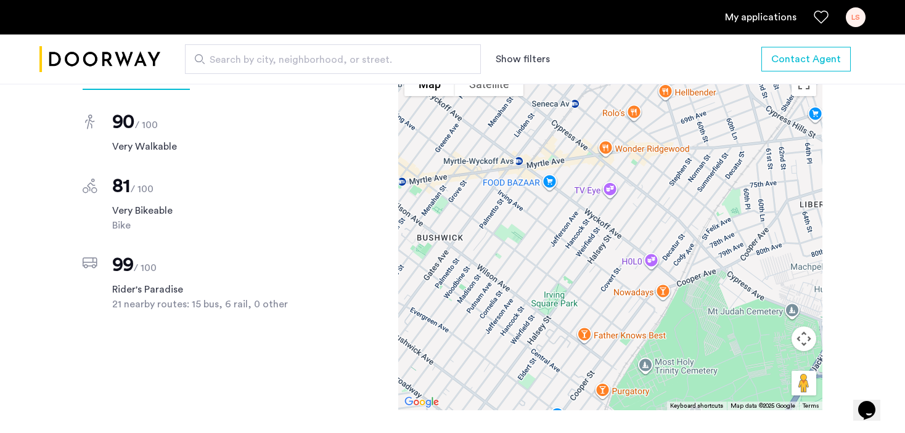
drag, startPoint x: 623, startPoint y: 329, endPoint x: 613, endPoint y: 402, distance: 74.0
click at [613, 402] on div at bounding box center [610, 237] width 424 height 345
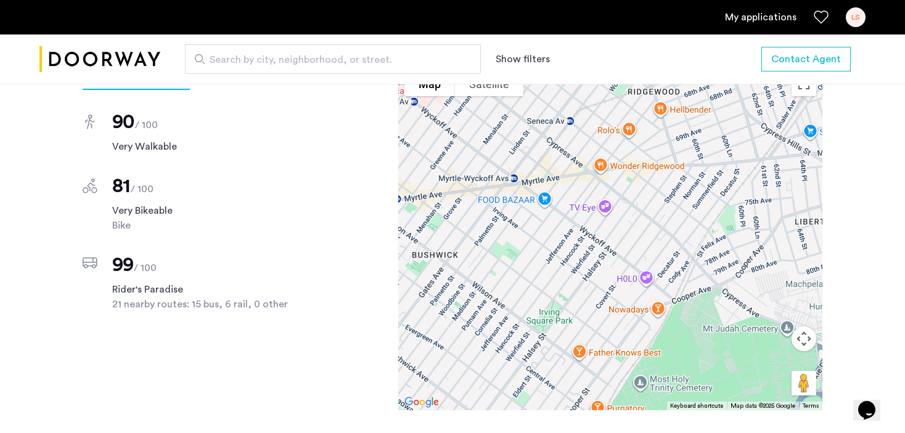
click at [129, 300] on span "21 nearby routes: 15 bus, 6 rail, 0 other" at bounding box center [213, 304] width 202 height 15
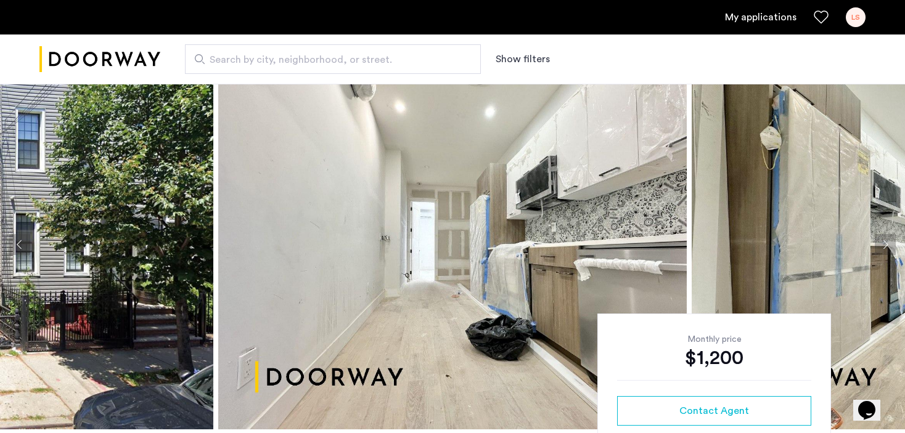
scroll to position [27, 0]
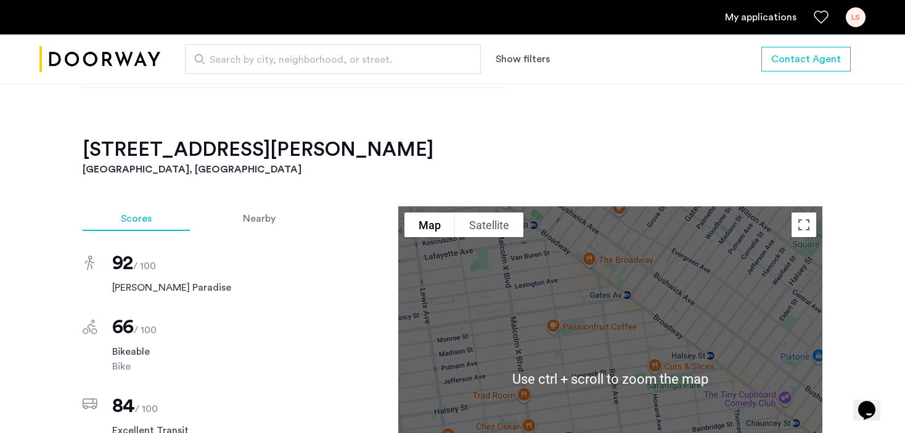
scroll to position [1031, 0]
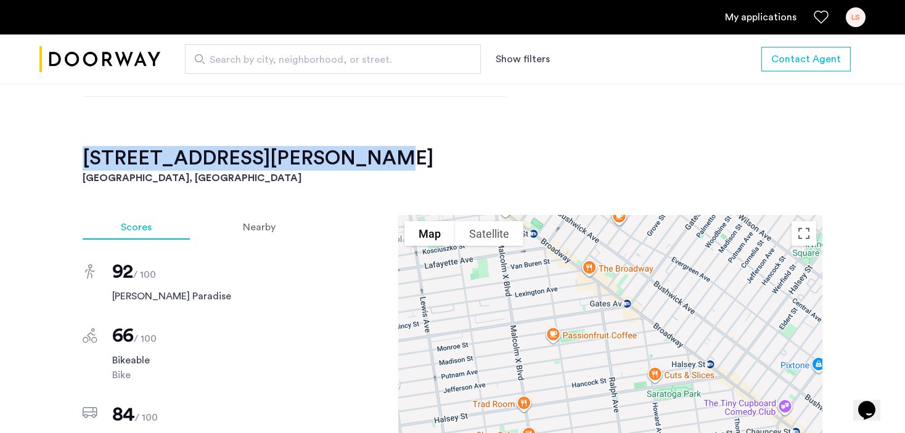
drag, startPoint x: 84, startPoint y: 157, endPoint x: 337, endPoint y: 160, distance: 252.7
click at [337, 160] on h2 "140 Ralph Avenue, Unit 1LFR" at bounding box center [453, 158] width 740 height 25
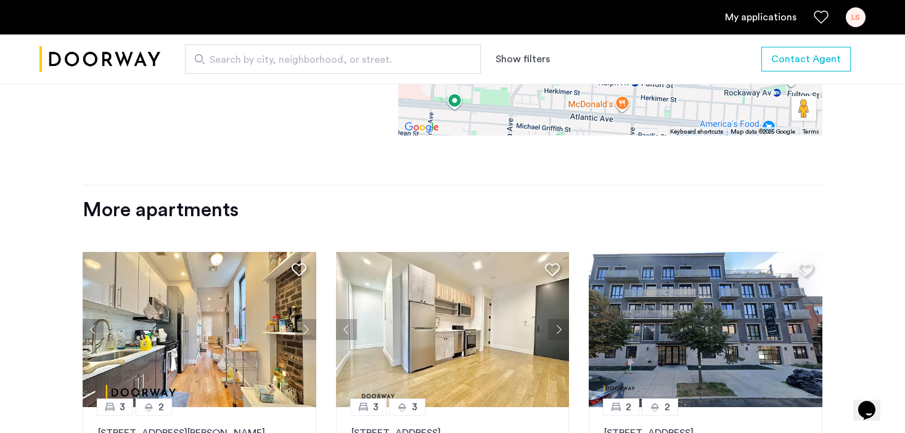
scroll to position [1455, 0]
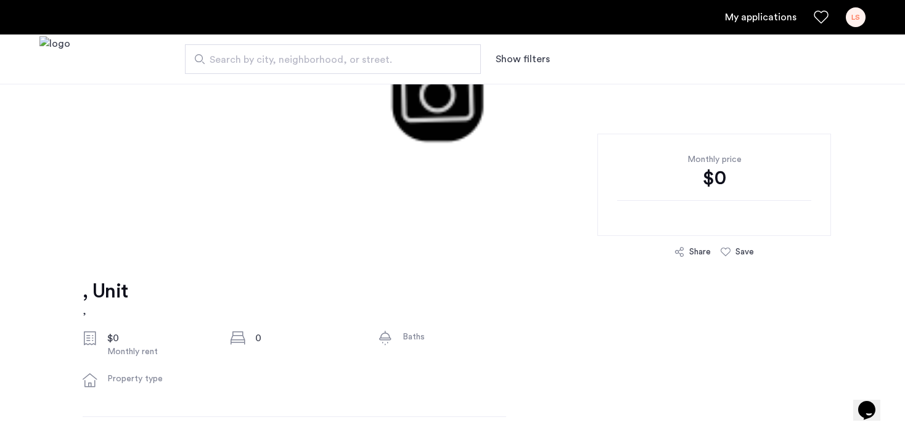
scroll to position [206, 0]
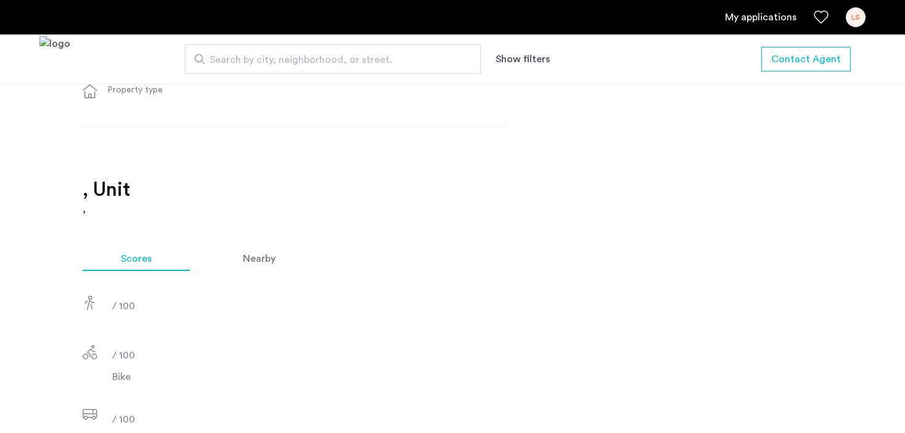
scroll to position [247, 0]
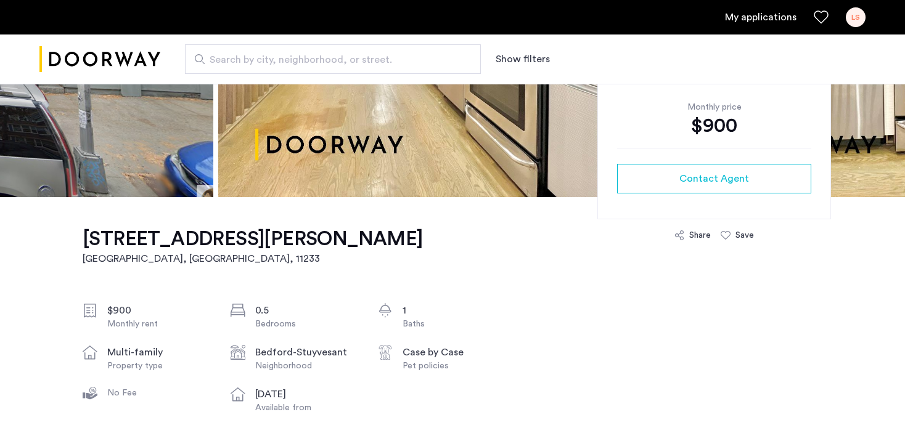
scroll to position [123, 0]
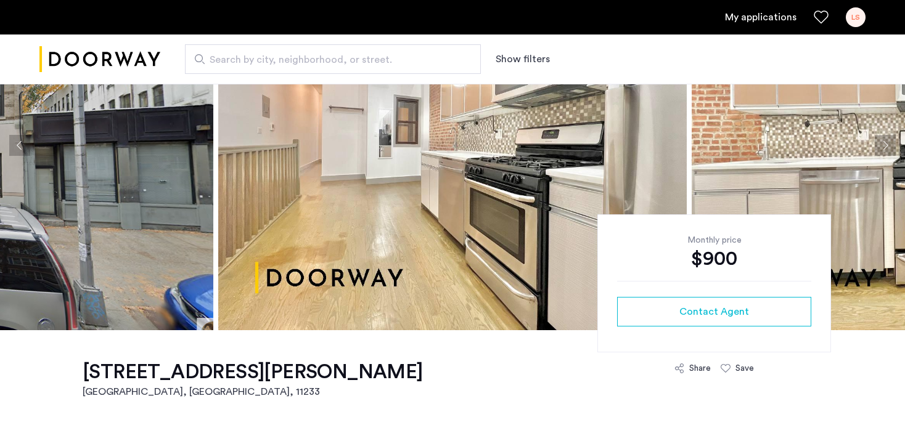
click at [379, 186] on img at bounding box center [452, 146] width 468 height 370
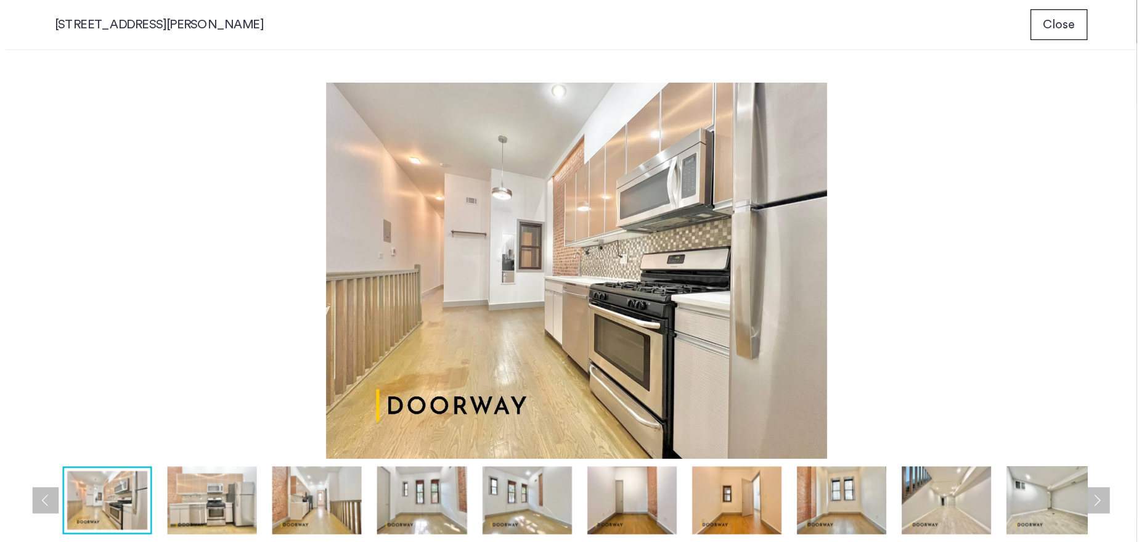
scroll to position [0, 0]
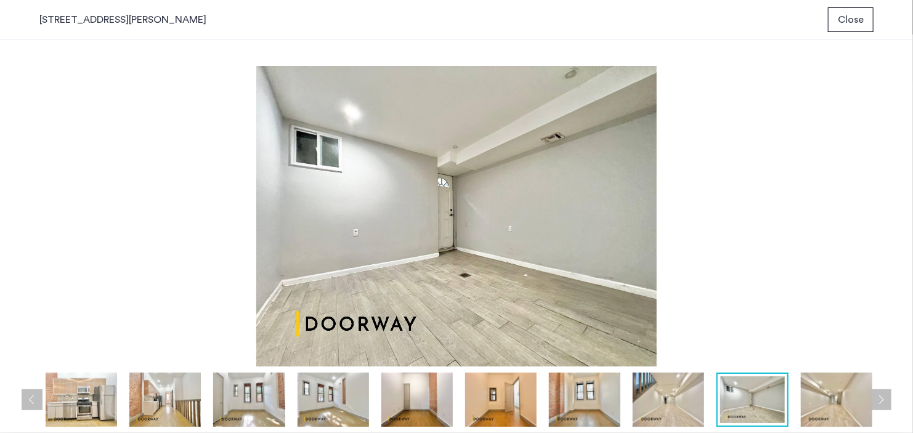
click at [427, 232] on img at bounding box center [456, 216] width 835 height 301
click at [425, 232] on img at bounding box center [456, 216] width 835 height 301
click at [426, 232] on img at bounding box center [456, 216] width 835 height 301
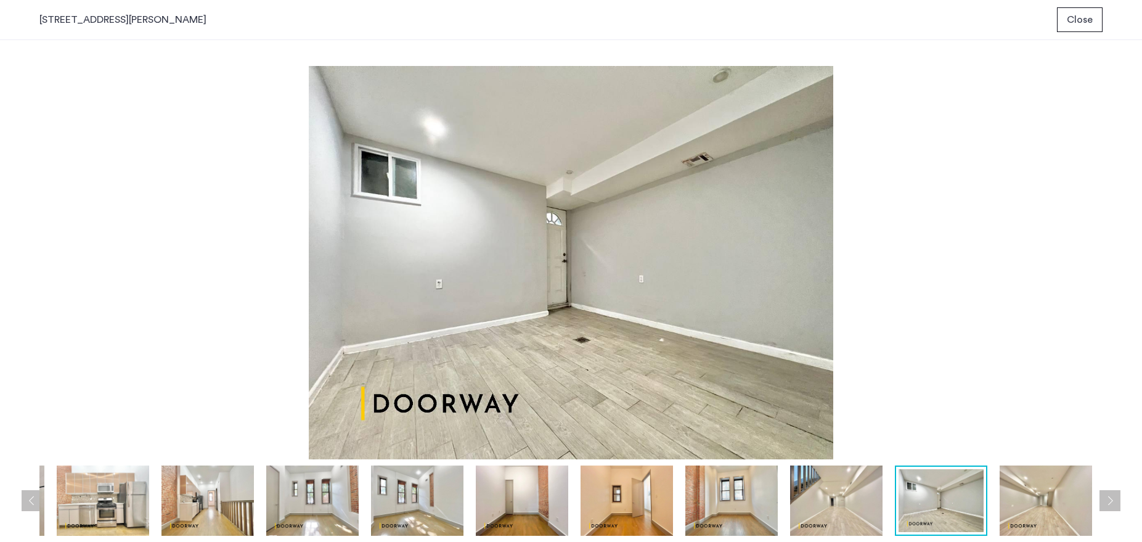
click at [536, 288] on img at bounding box center [570, 262] width 1063 height 393
click at [199, 433] on img at bounding box center [207, 500] width 92 height 70
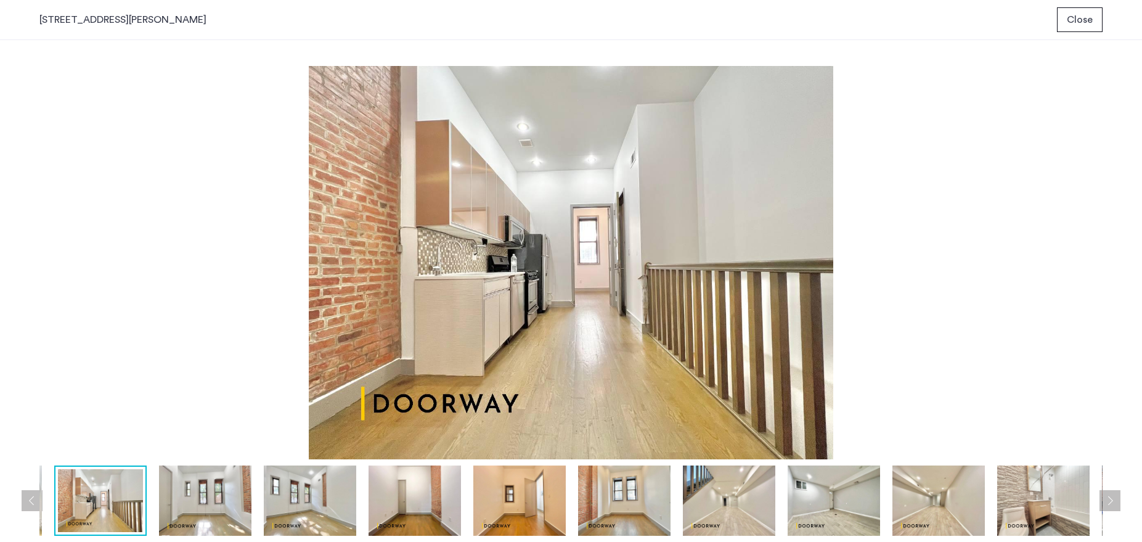
click at [332, 433] on img at bounding box center [310, 500] width 92 height 70
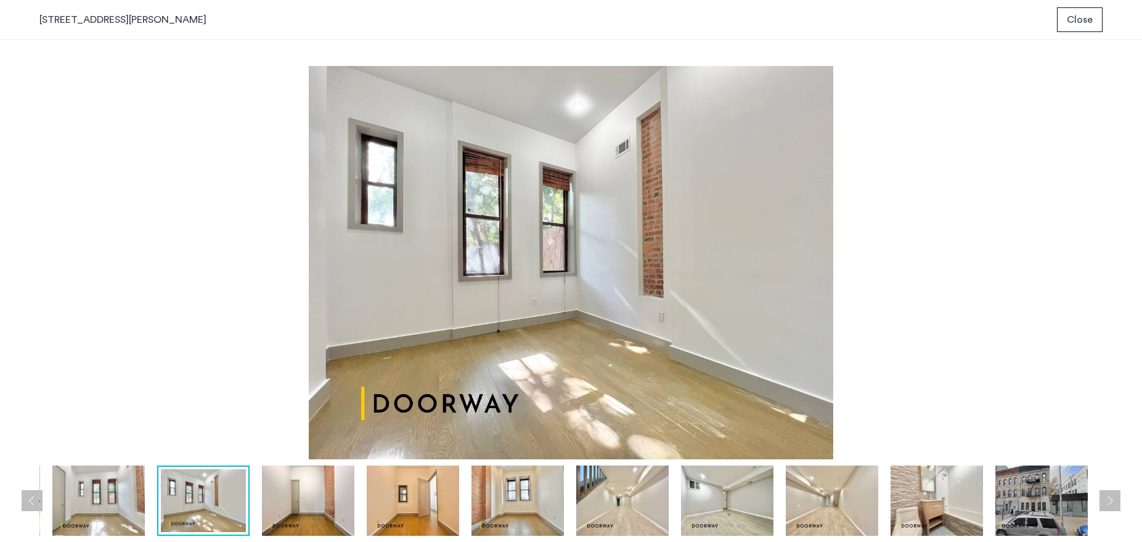
click at [322, 433] on img at bounding box center [308, 500] width 92 height 70
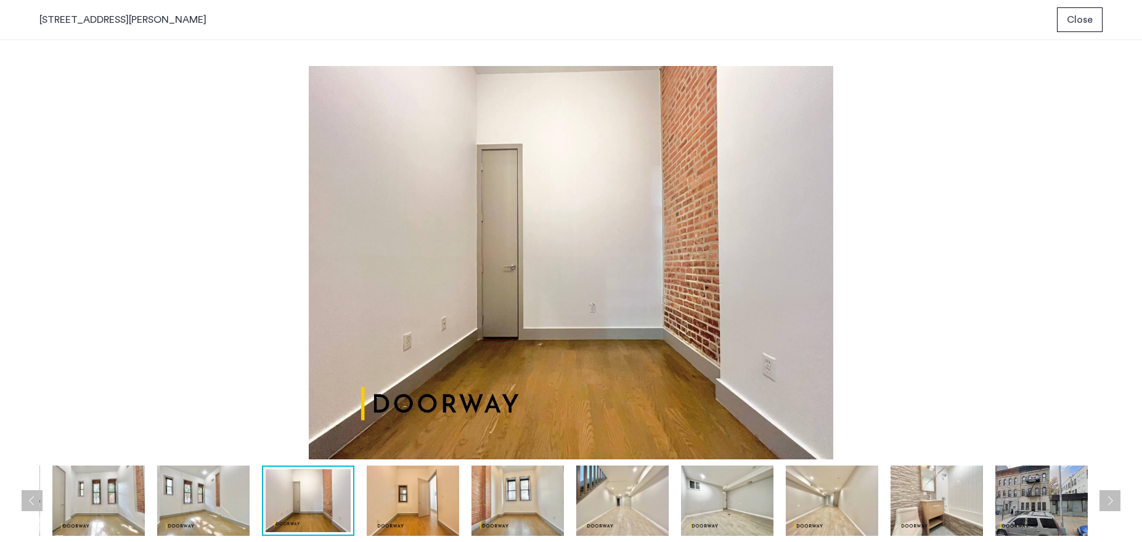
click at [407, 433] on img at bounding box center [413, 500] width 92 height 70
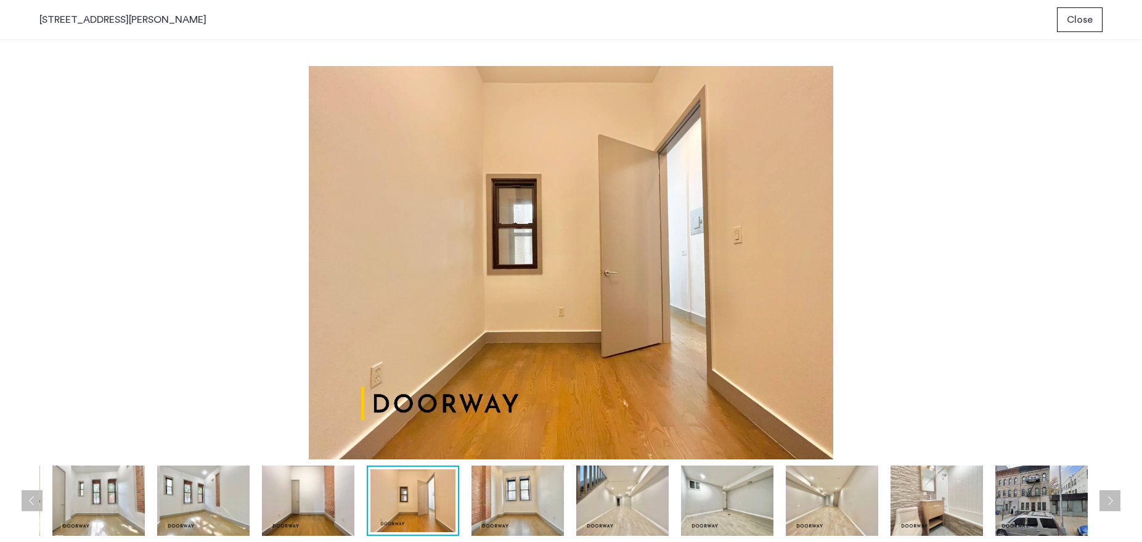
click at [489, 433] on img at bounding box center [517, 500] width 92 height 70
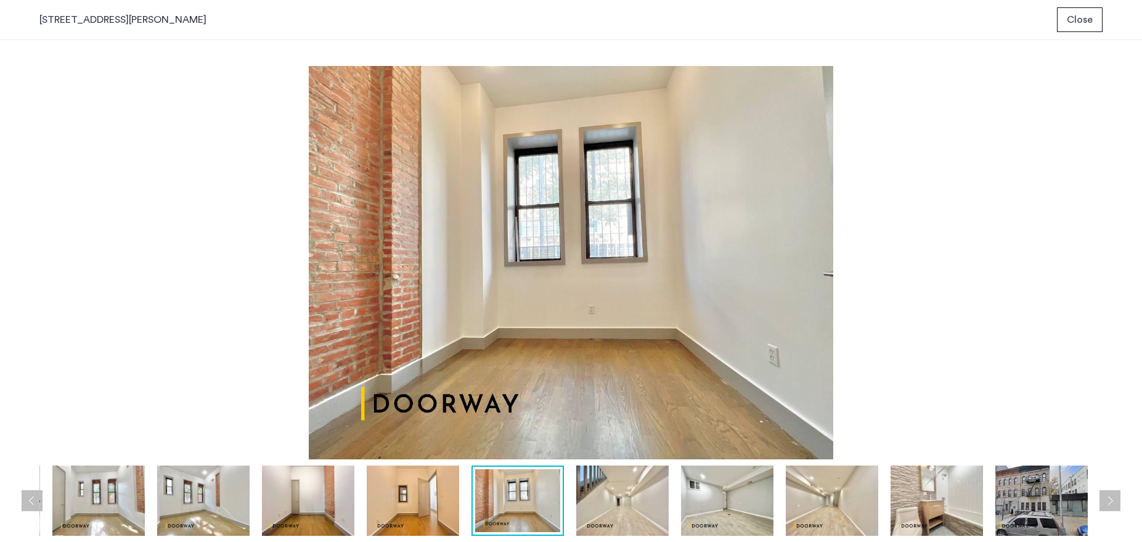
click at [610, 433] on img at bounding box center [622, 500] width 92 height 70
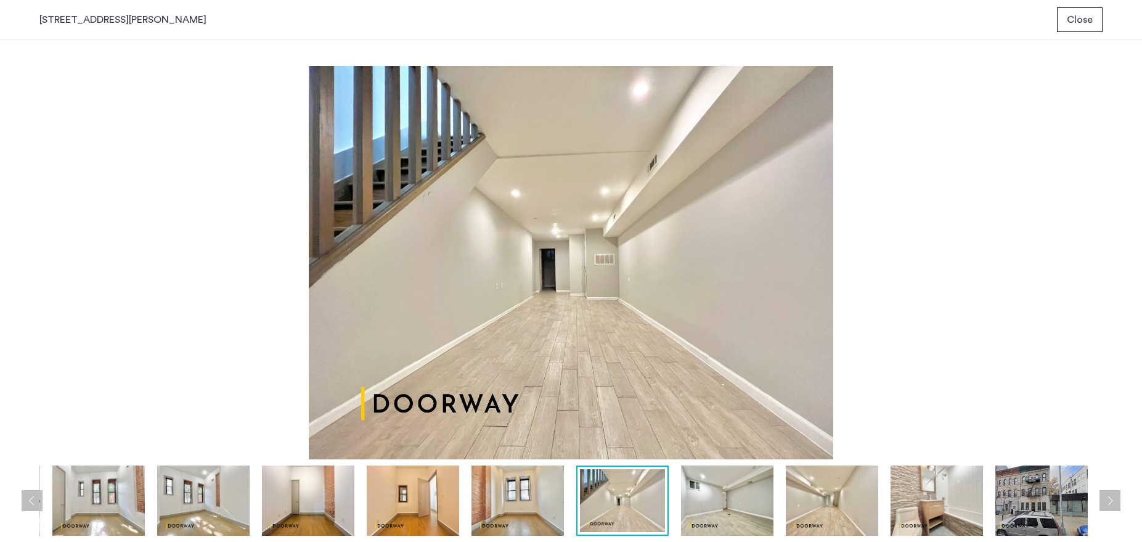
click at [740, 433] on img at bounding box center [727, 500] width 92 height 70
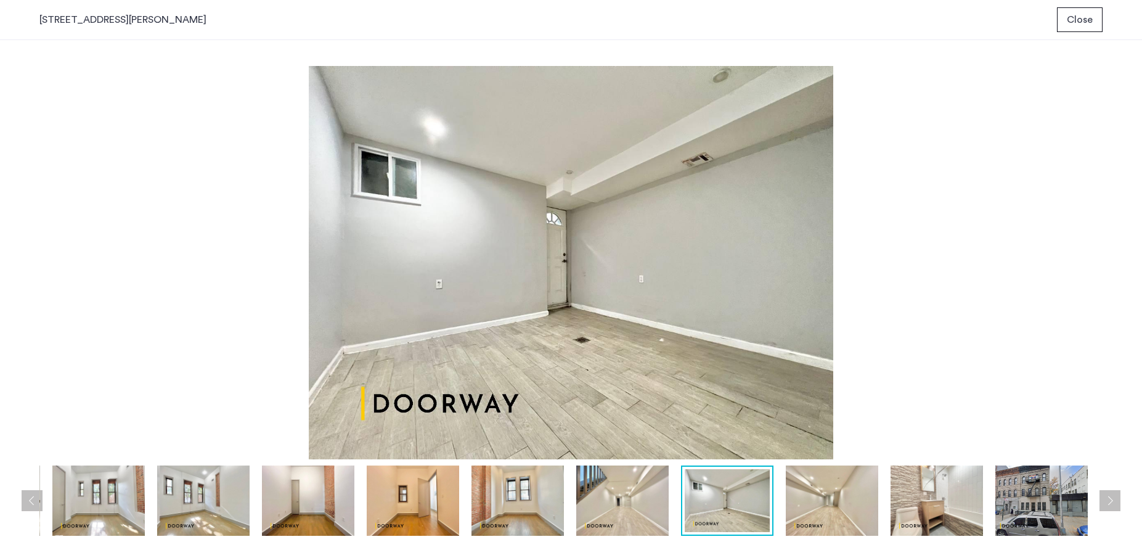
click at [865, 433] on img at bounding box center [832, 500] width 92 height 70
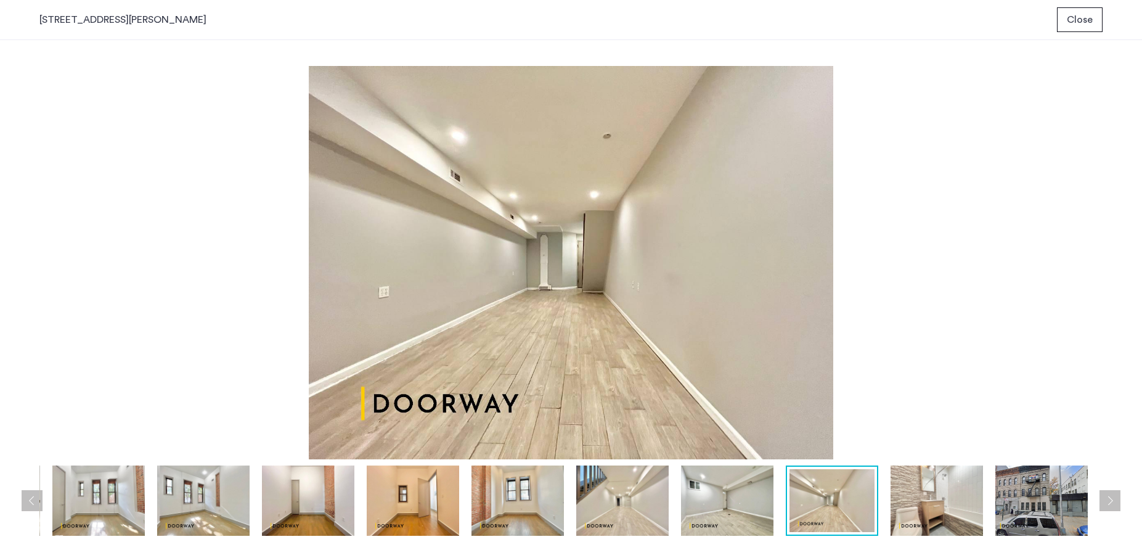
click at [904, 433] on img at bounding box center [937, 500] width 92 height 70
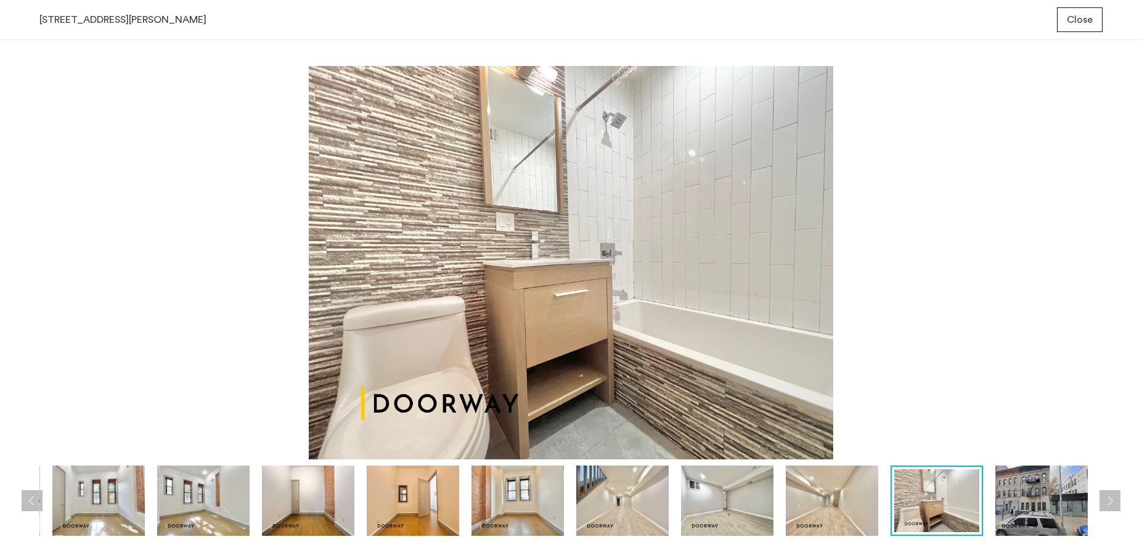
click at [904, 433] on img at bounding box center [1041, 500] width 92 height 70
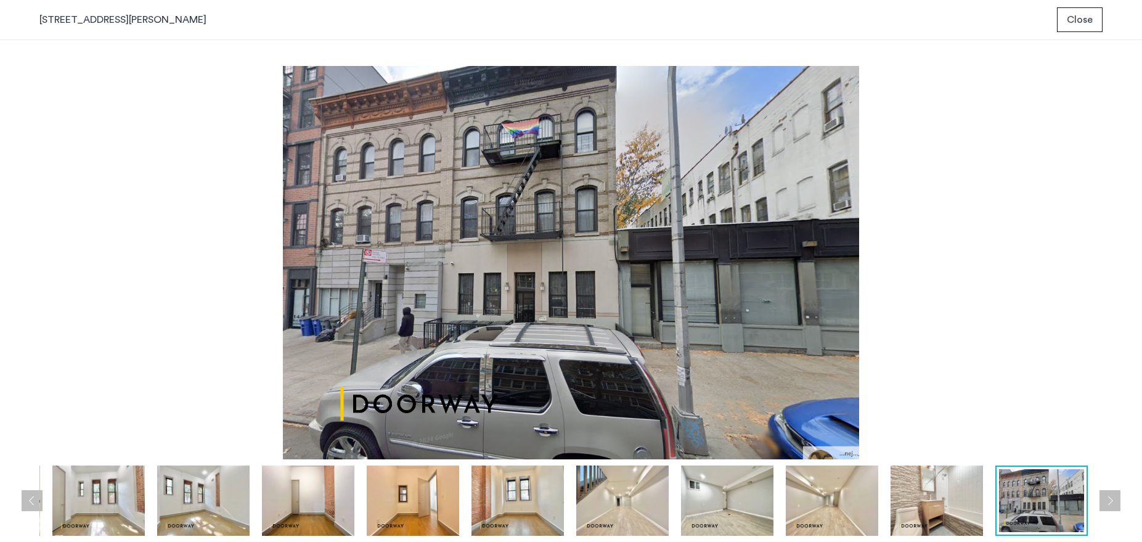
click at [904, 433] on img at bounding box center [937, 500] width 92 height 70
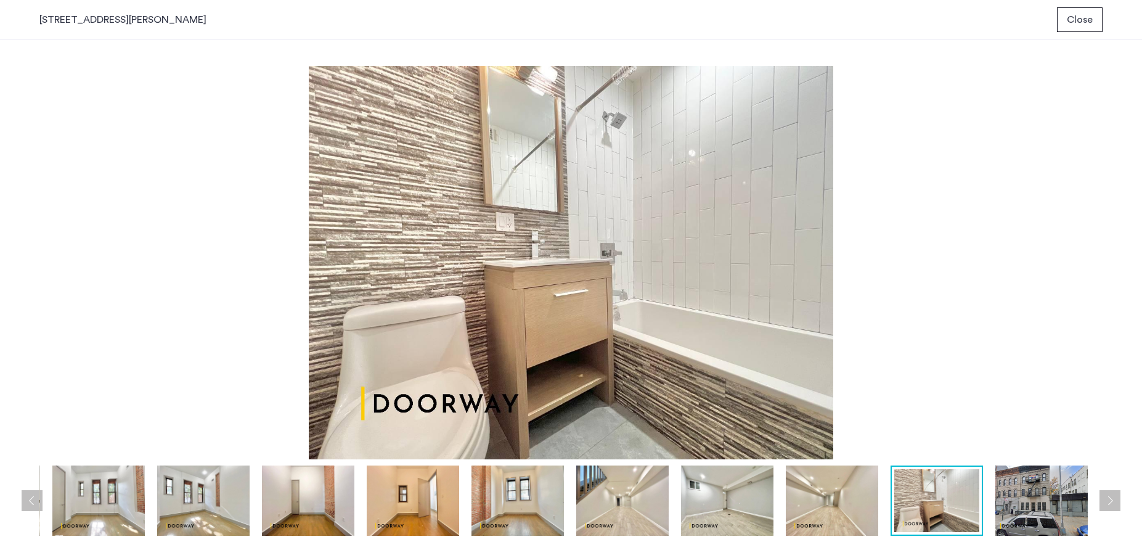
click at [884, 433] on div at bounding box center [414, 500] width 1390 height 70
click at [788, 433] on img at bounding box center [832, 500] width 92 height 70
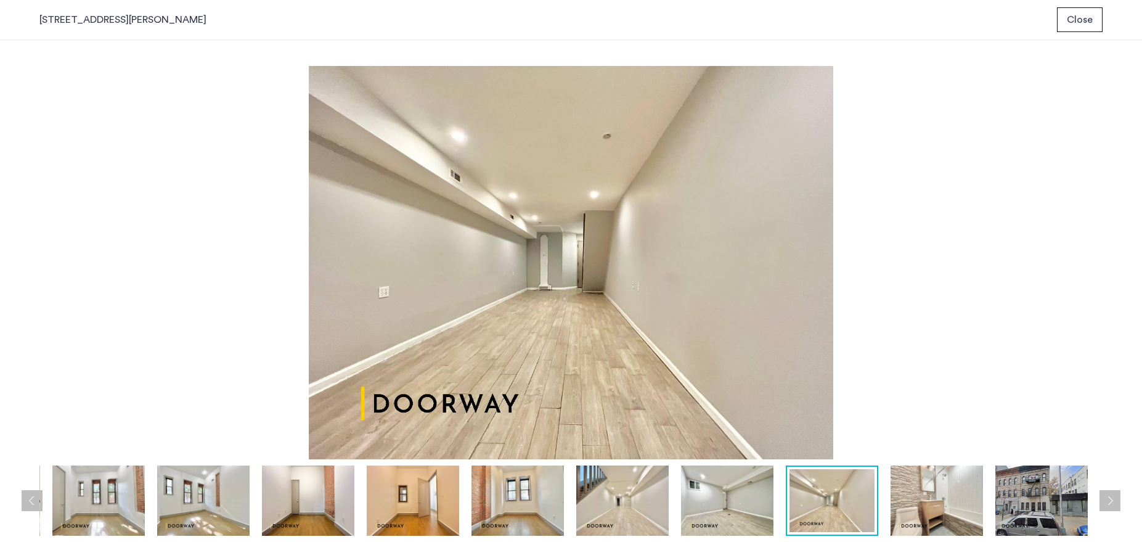
click at [733, 433] on img at bounding box center [727, 500] width 92 height 70
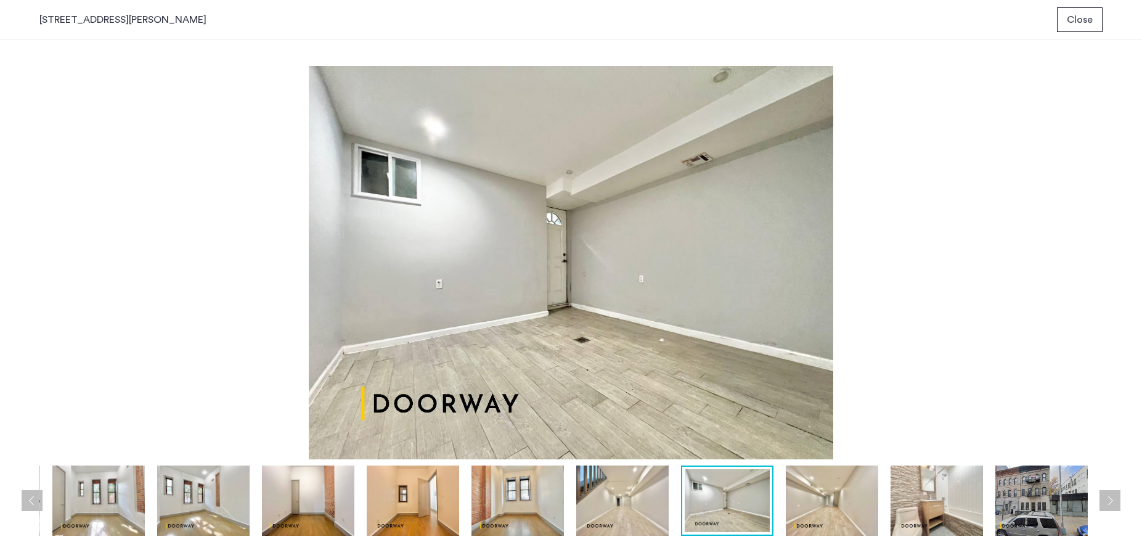
click at [844, 433] on img at bounding box center [832, 500] width 92 height 70
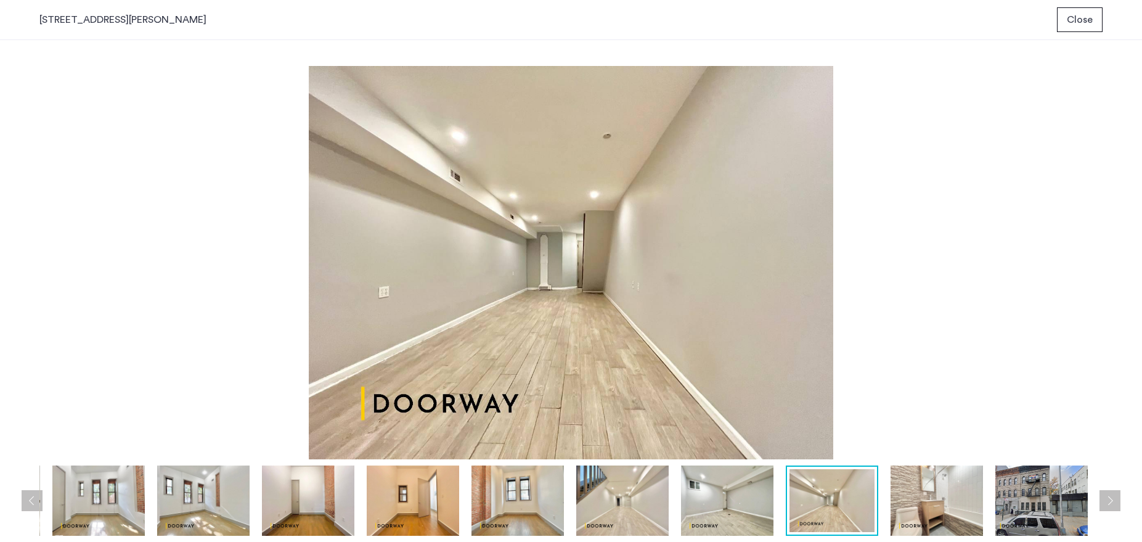
click at [740, 433] on img at bounding box center [727, 500] width 92 height 70
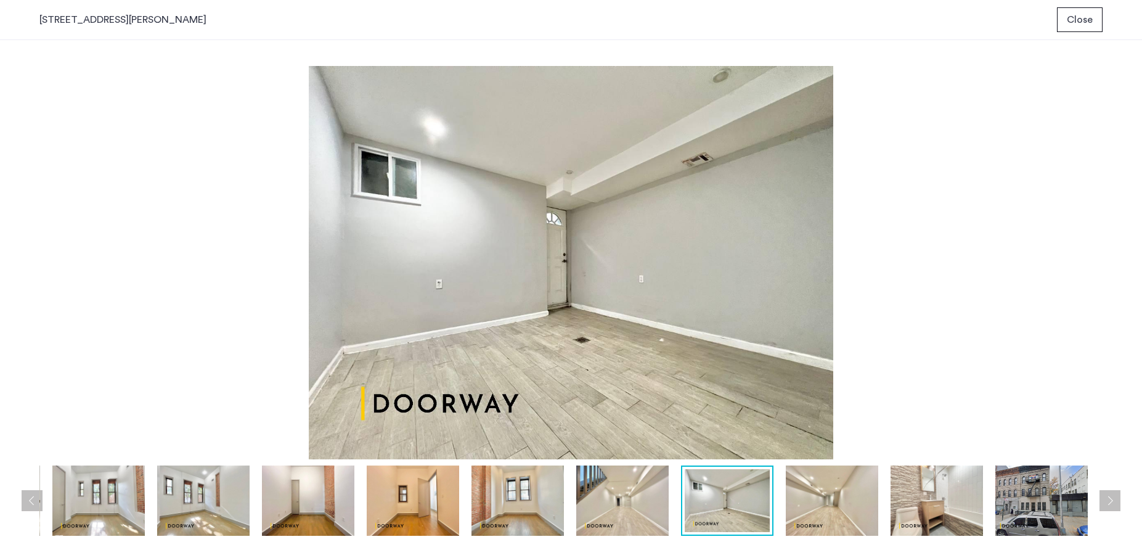
click at [625, 433] on img at bounding box center [622, 500] width 92 height 70
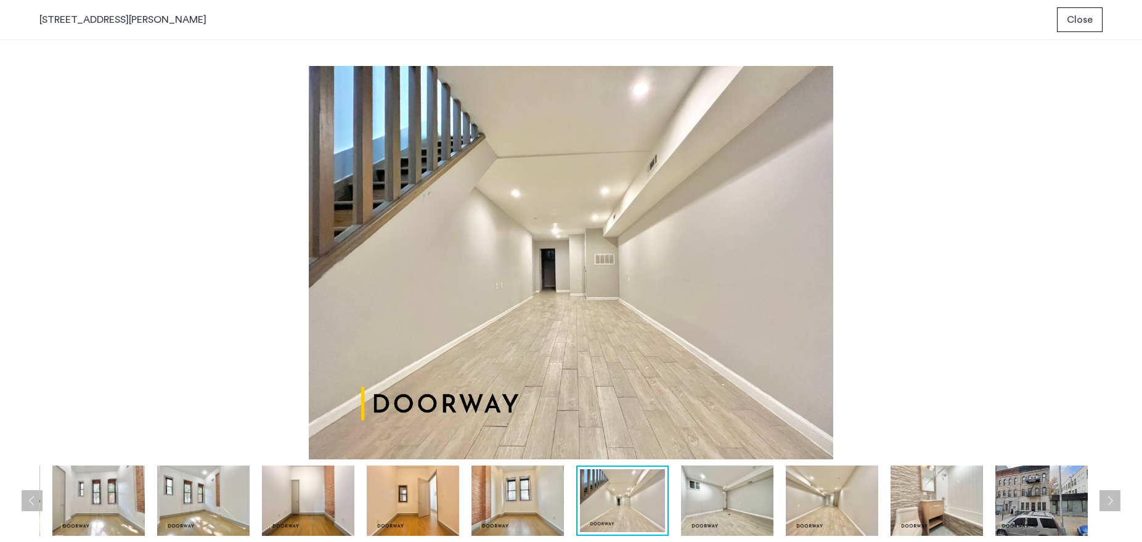
click at [534, 433] on img at bounding box center [517, 500] width 92 height 70
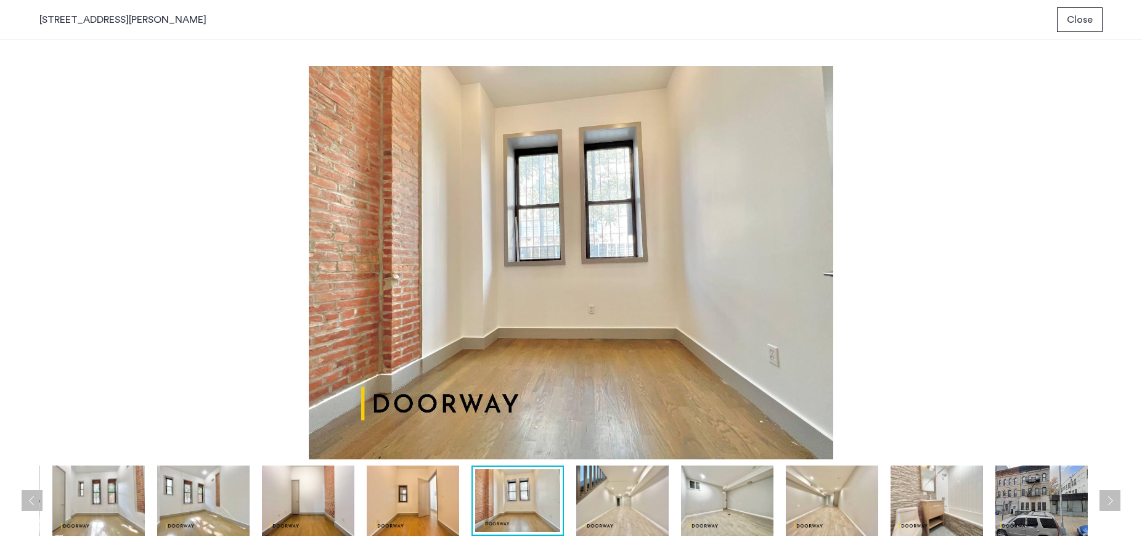
click at [416, 433] on img at bounding box center [413, 500] width 92 height 70
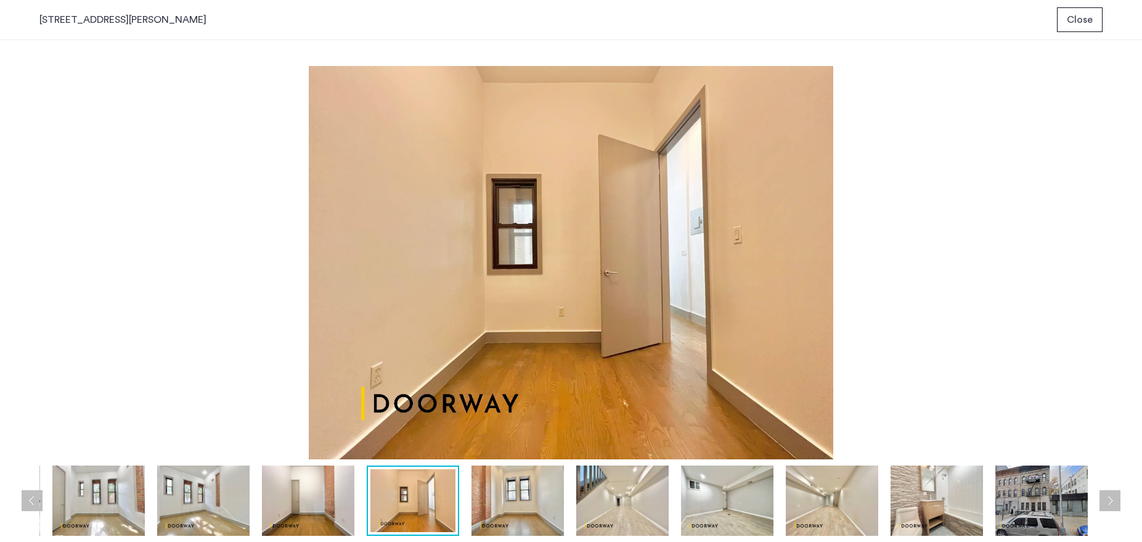
click at [296, 433] on img at bounding box center [308, 500] width 92 height 70
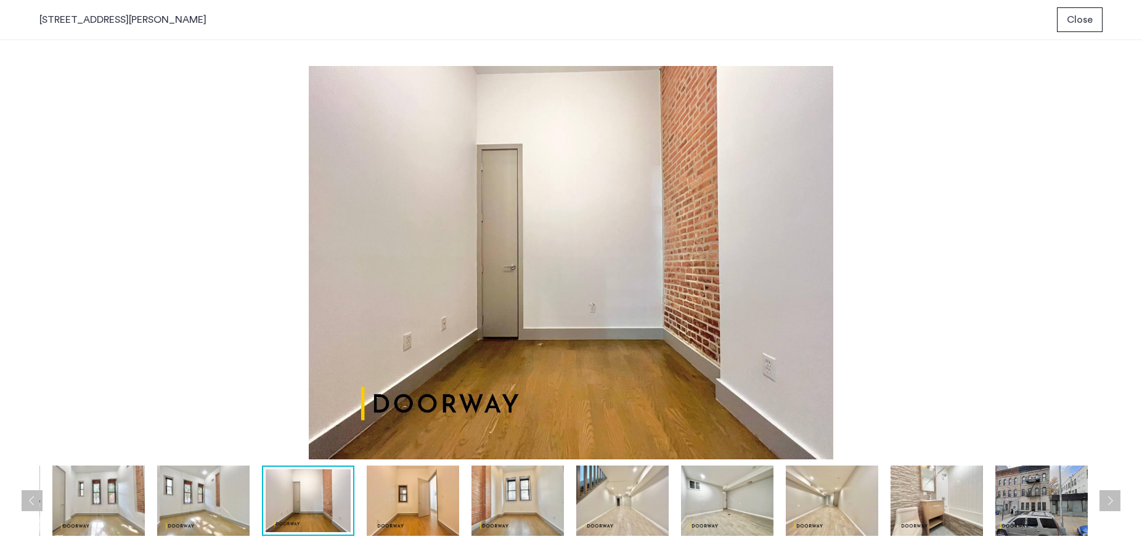
click at [222, 433] on img at bounding box center [203, 500] width 92 height 70
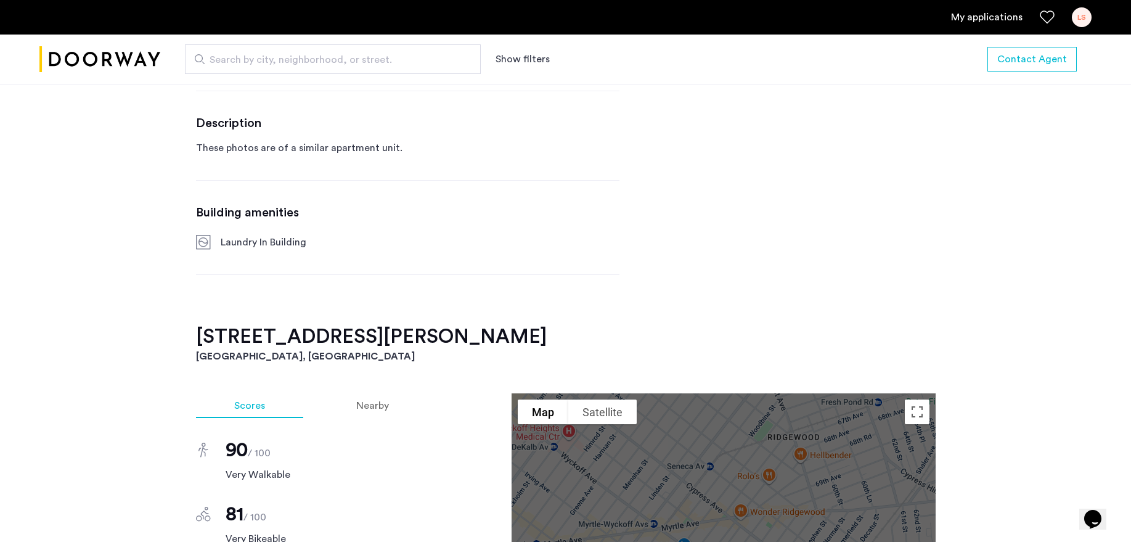
scroll to position [539, 0]
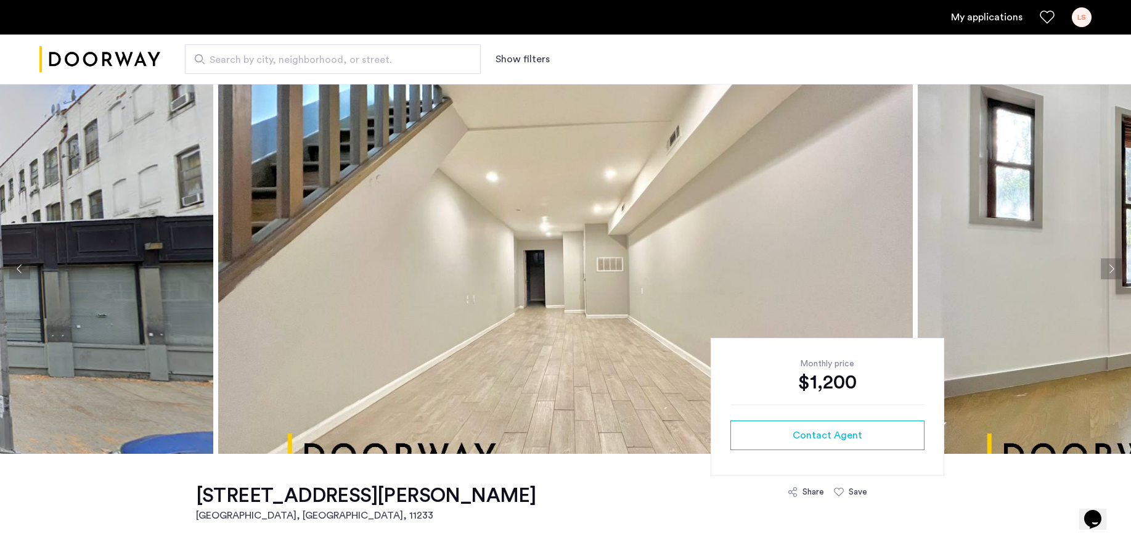
click at [851, 218] on img at bounding box center [565, 269] width 695 height 370
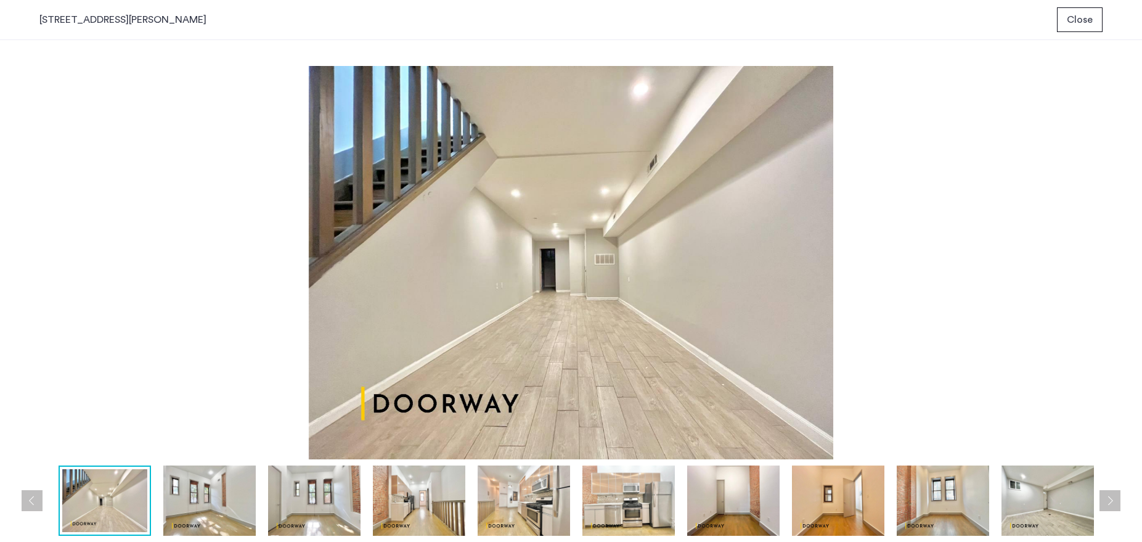
click at [220, 504] on img at bounding box center [209, 500] width 92 height 70
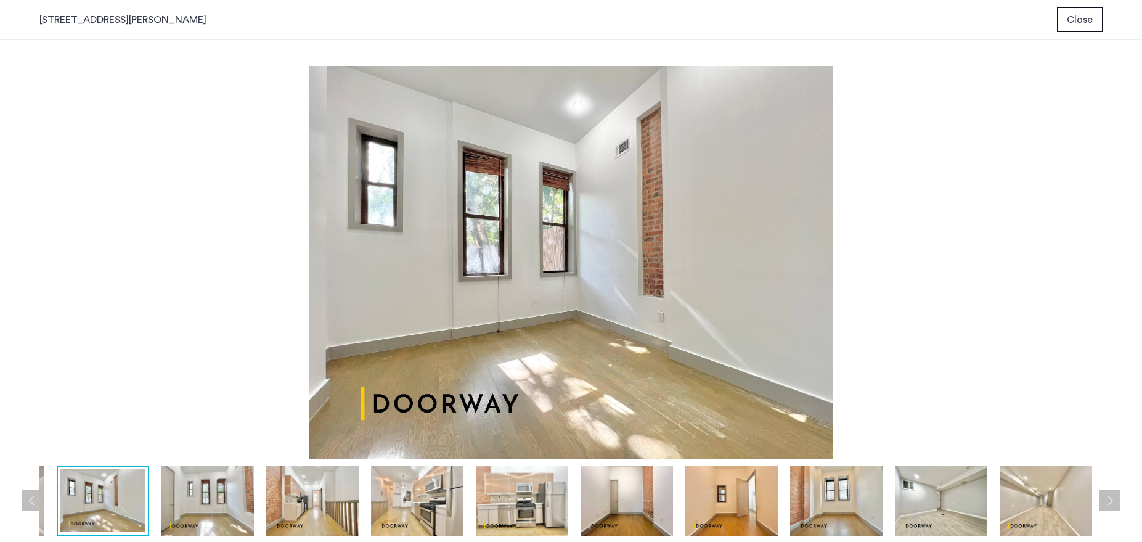
click at [324, 502] on img at bounding box center [312, 500] width 92 height 70
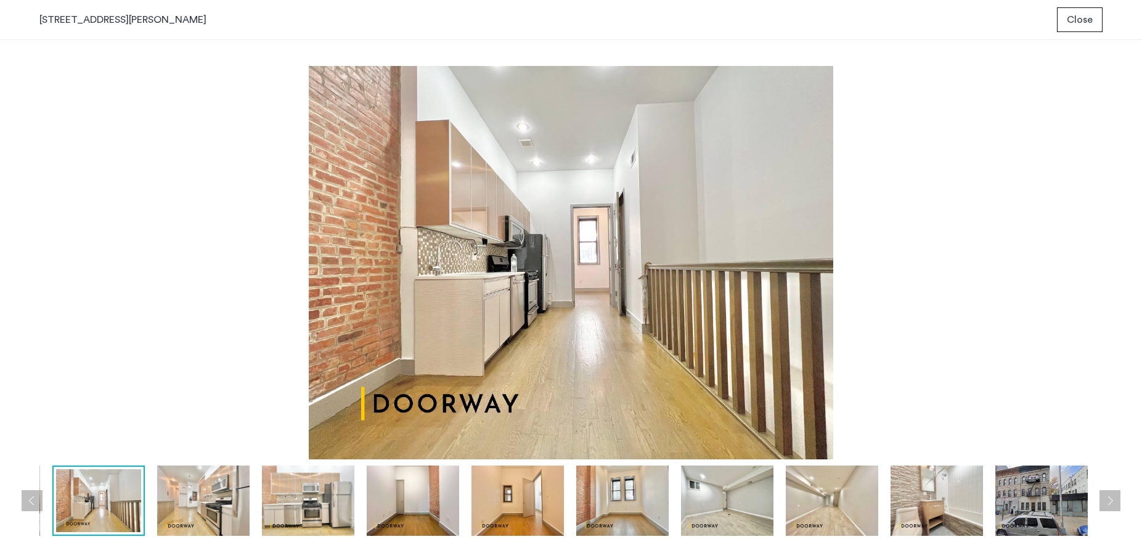
click at [206, 504] on img at bounding box center [203, 500] width 92 height 70
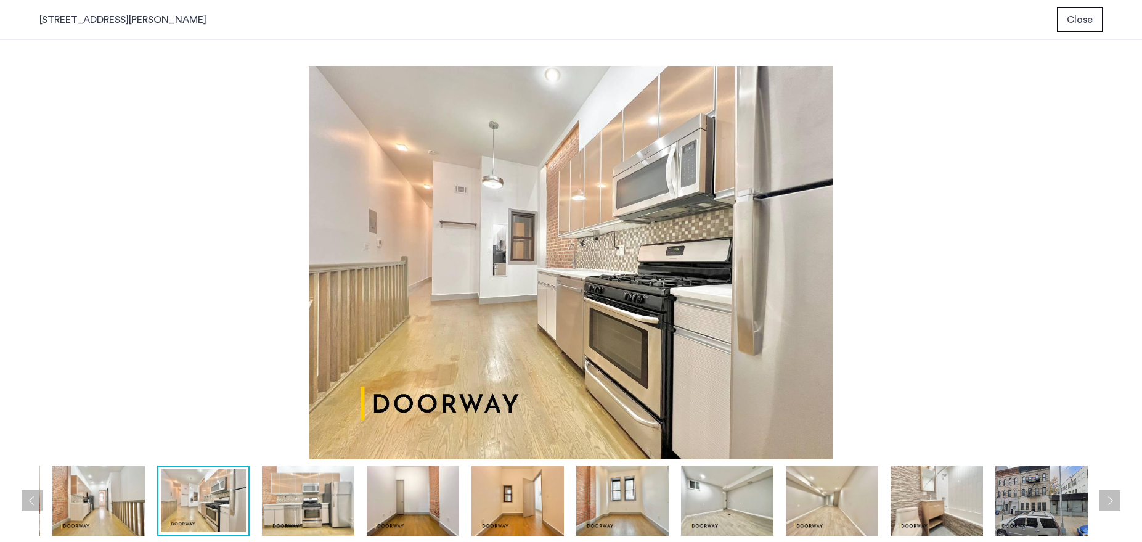
click at [318, 501] on img at bounding box center [308, 500] width 92 height 70
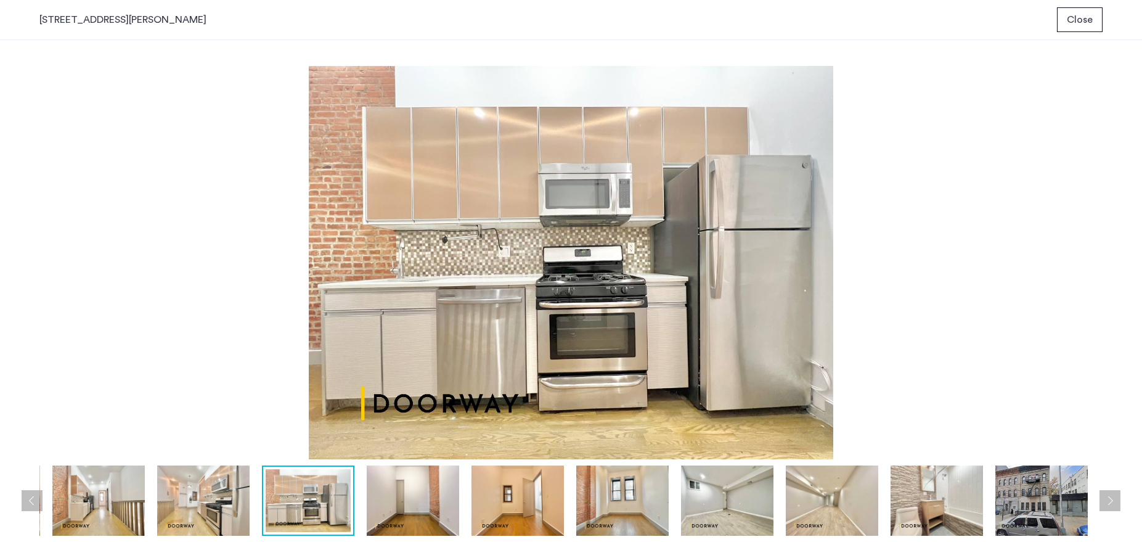
click at [427, 510] on img at bounding box center [413, 500] width 92 height 70
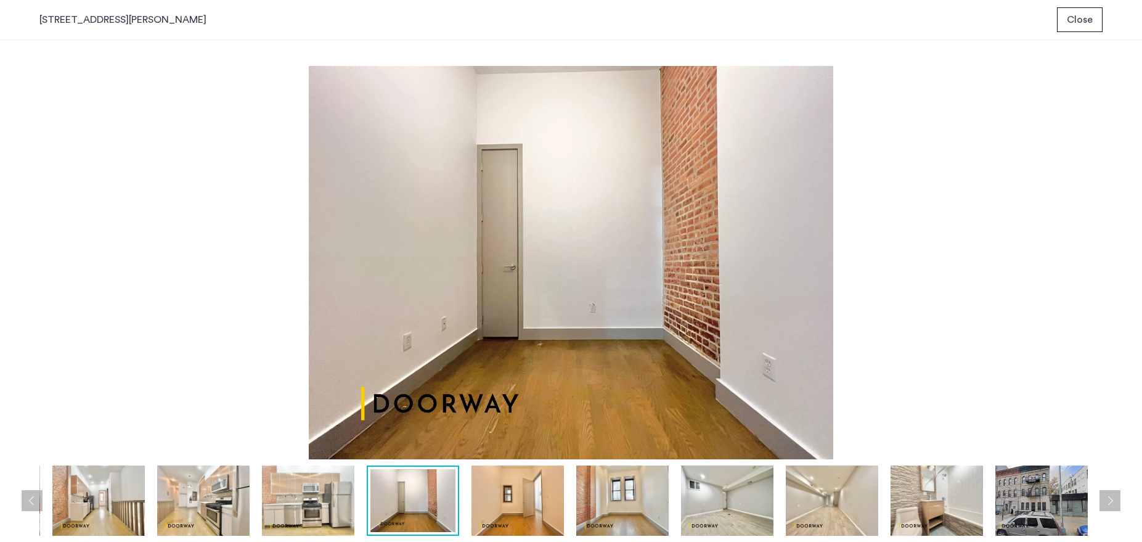
click at [520, 510] on img at bounding box center [517, 500] width 92 height 70
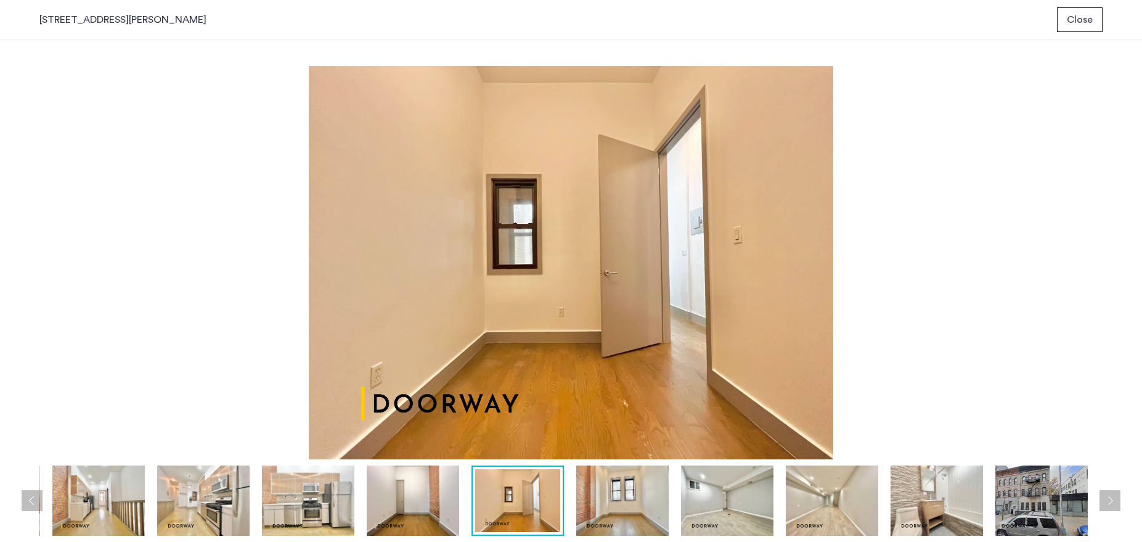
click at [407, 512] on img at bounding box center [413, 500] width 92 height 70
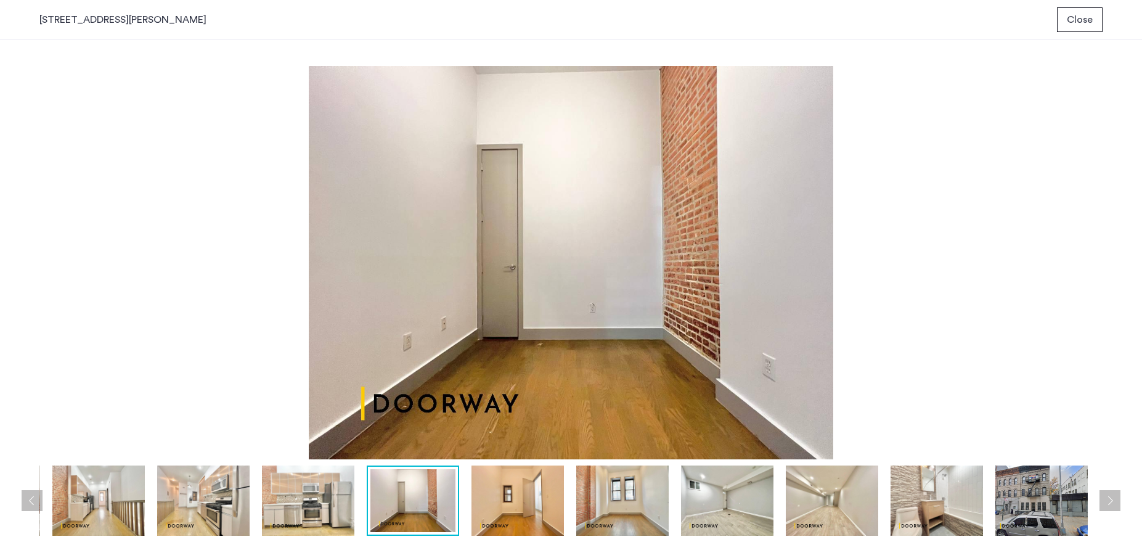
click at [536, 513] on img at bounding box center [517, 500] width 92 height 70
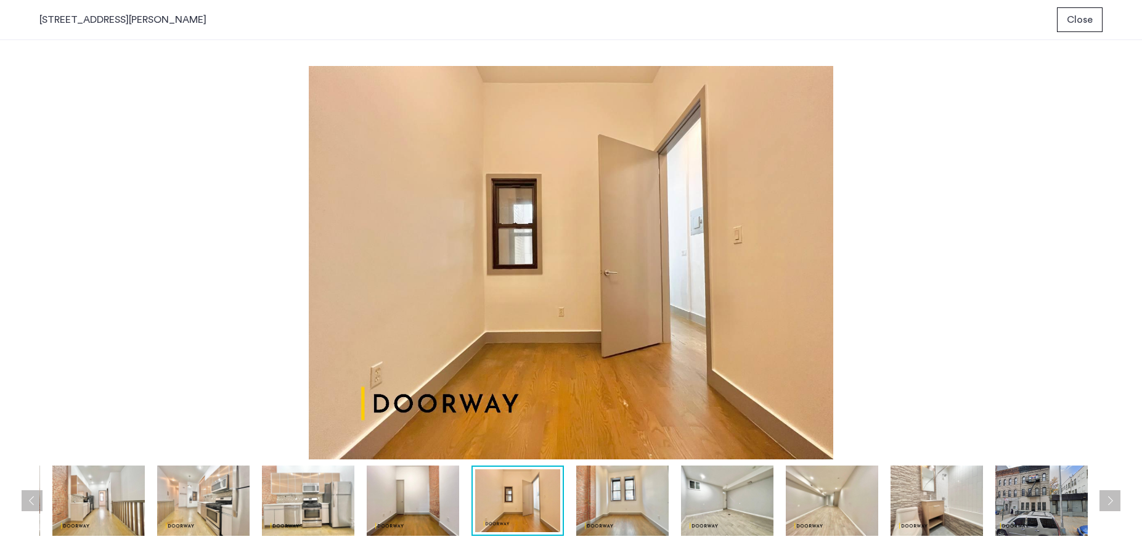
click at [628, 516] on img at bounding box center [622, 500] width 92 height 70
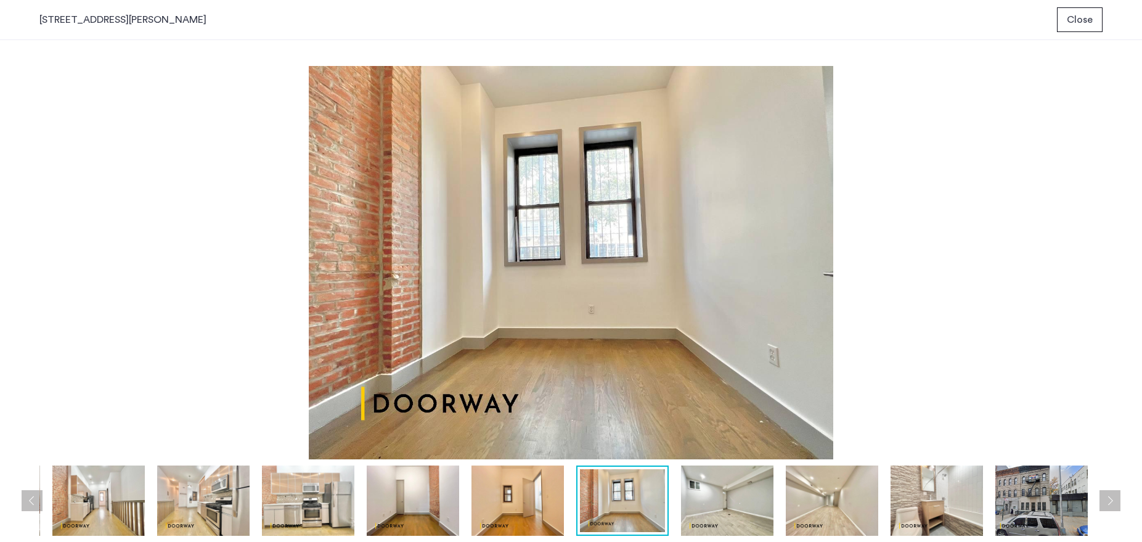
click at [749, 505] on img at bounding box center [727, 500] width 92 height 70
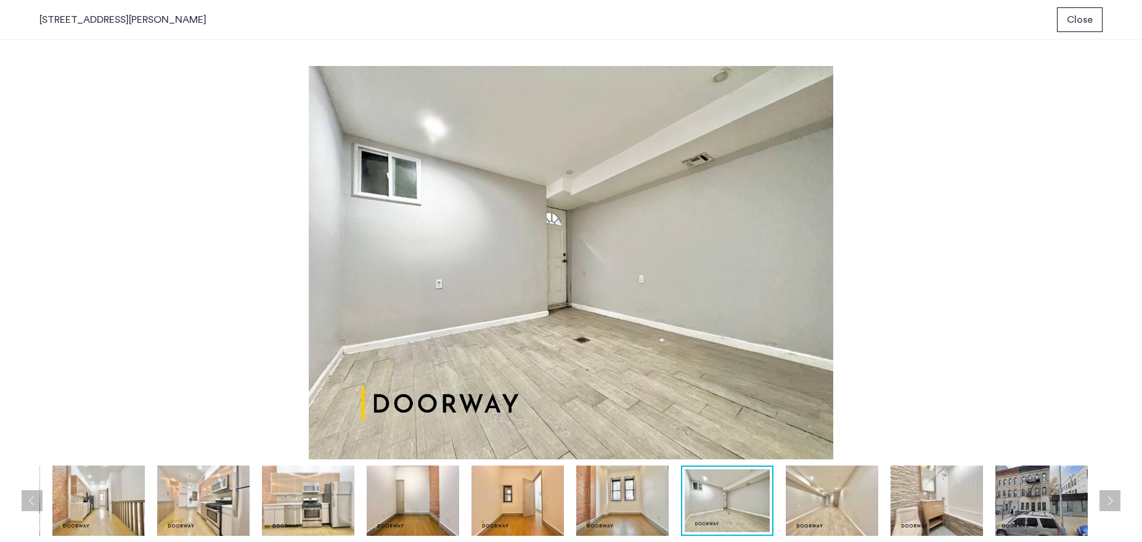
click at [806, 505] on img at bounding box center [832, 500] width 92 height 70
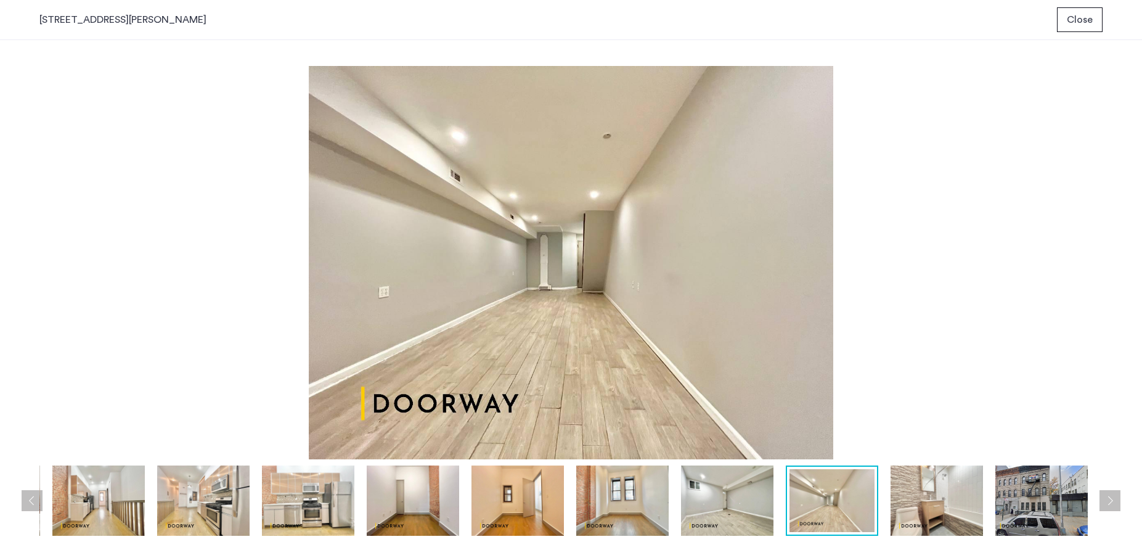
click at [965, 499] on img at bounding box center [937, 500] width 92 height 70
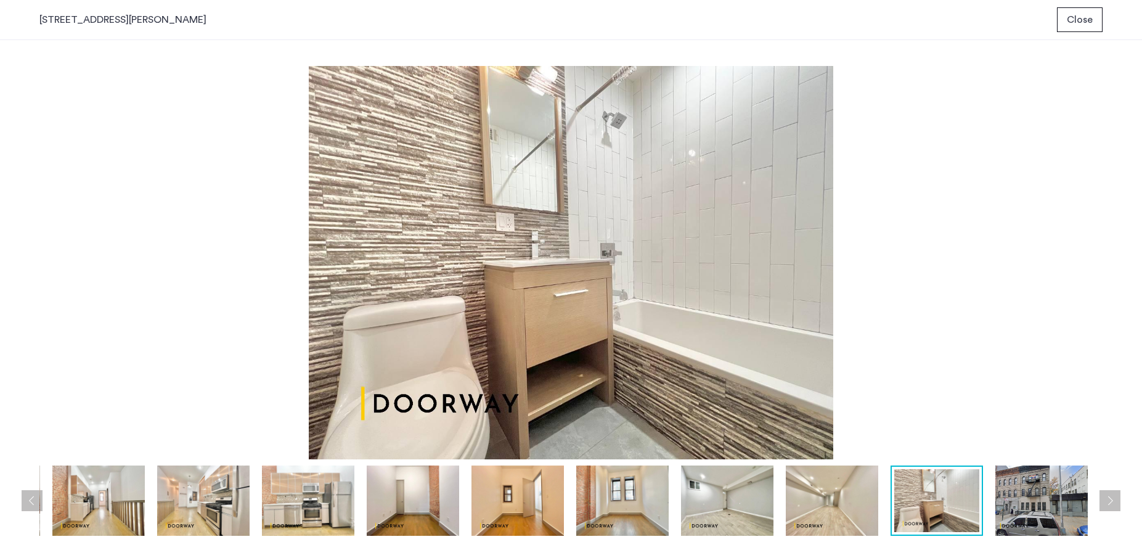
click at [1039, 500] on img at bounding box center [1041, 500] width 92 height 70
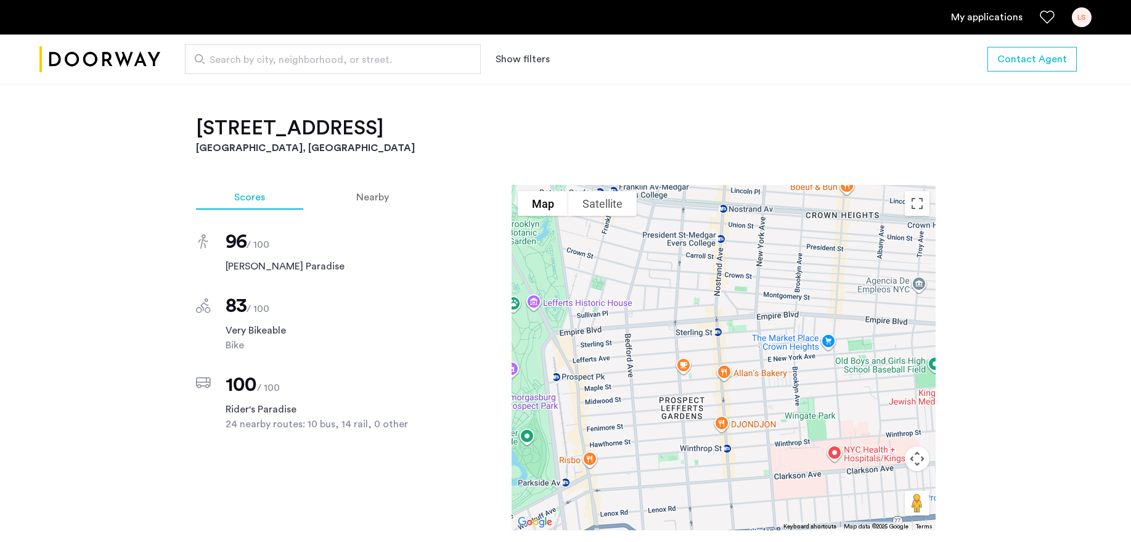
scroll to position [1079, 0]
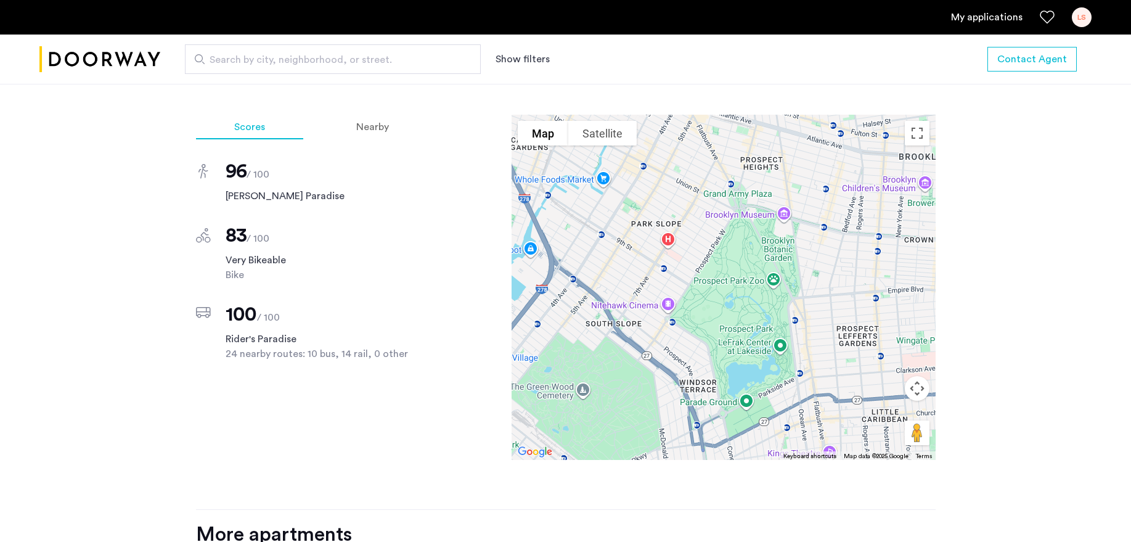
drag, startPoint x: 640, startPoint y: 299, endPoint x: 803, endPoint y: 303, distance: 162.8
click at [803, 303] on div at bounding box center [724, 287] width 424 height 345
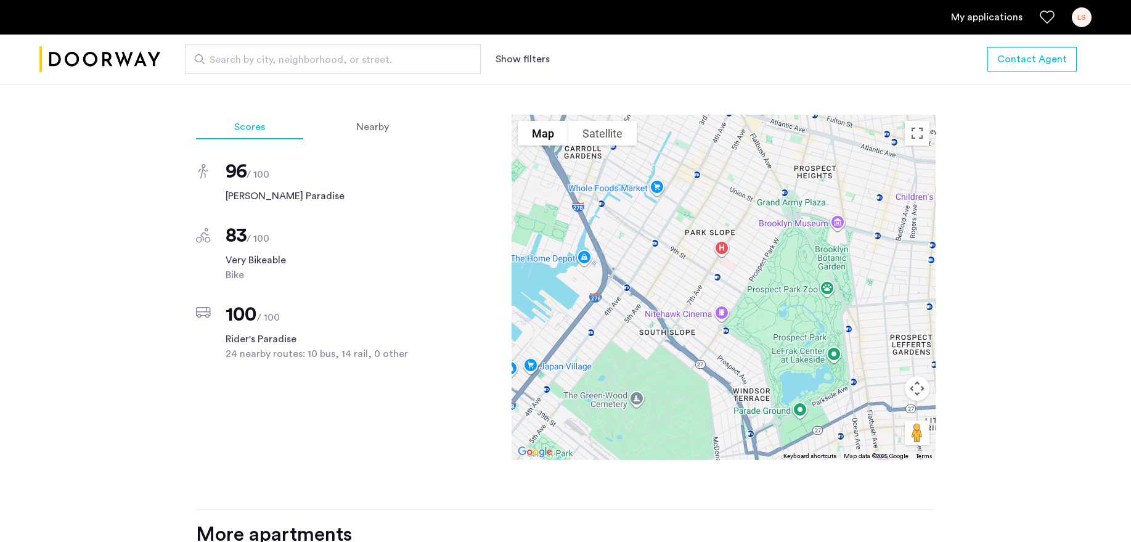
drag, startPoint x: 650, startPoint y: 308, endPoint x: 690, endPoint y: 345, distance: 55.0
click at [690, 345] on div at bounding box center [724, 287] width 424 height 345
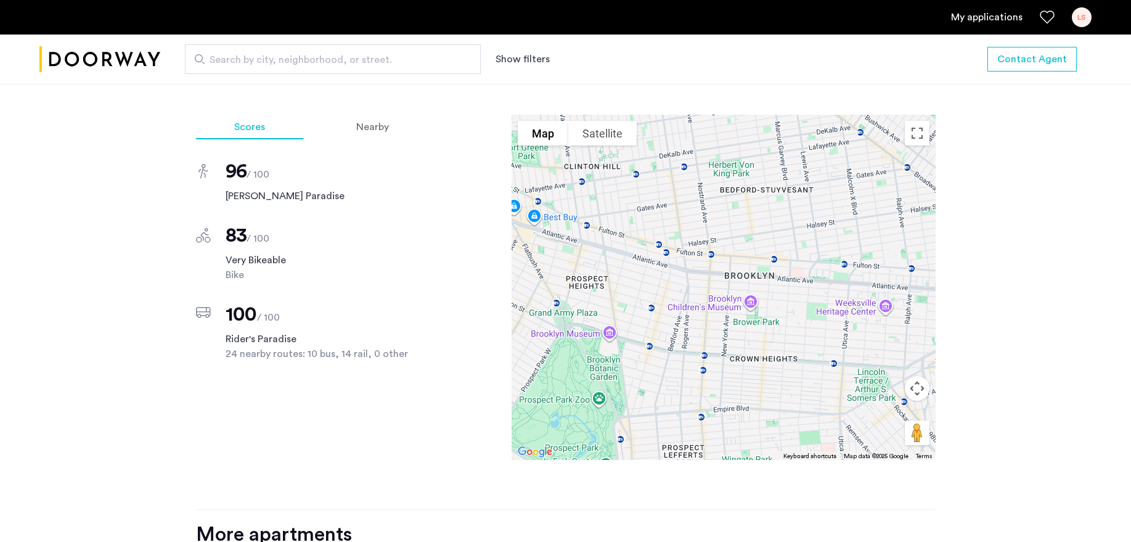
drag, startPoint x: 781, startPoint y: 269, endPoint x: 563, endPoint y: 351, distance: 233.1
click at [563, 351] on div at bounding box center [724, 287] width 424 height 345
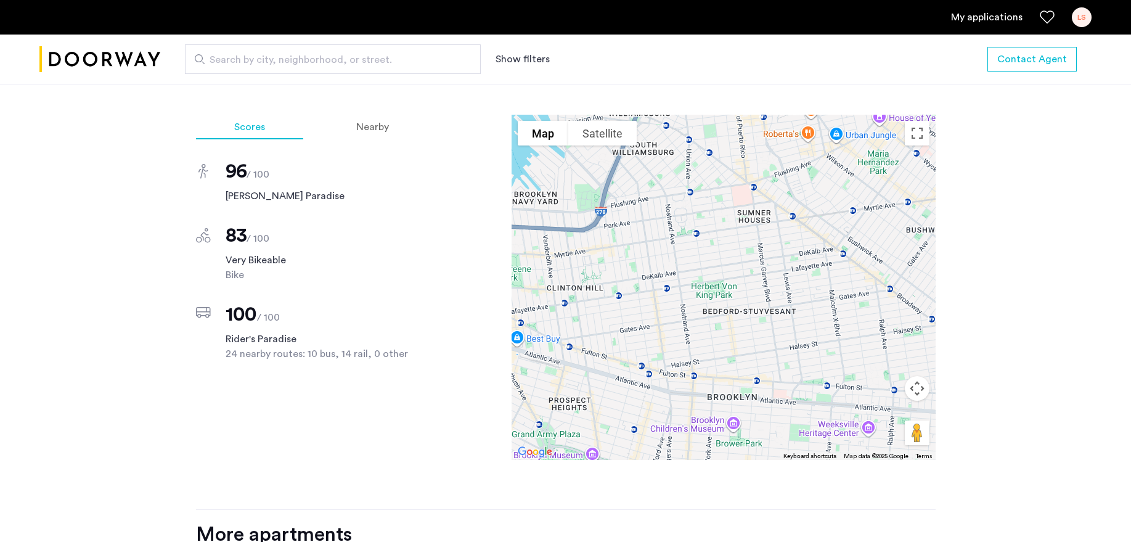
drag, startPoint x: 724, startPoint y: 288, endPoint x: 732, endPoint y: 436, distance: 148.7
click at [732, 436] on div at bounding box center [724, 287] width 424 height 345
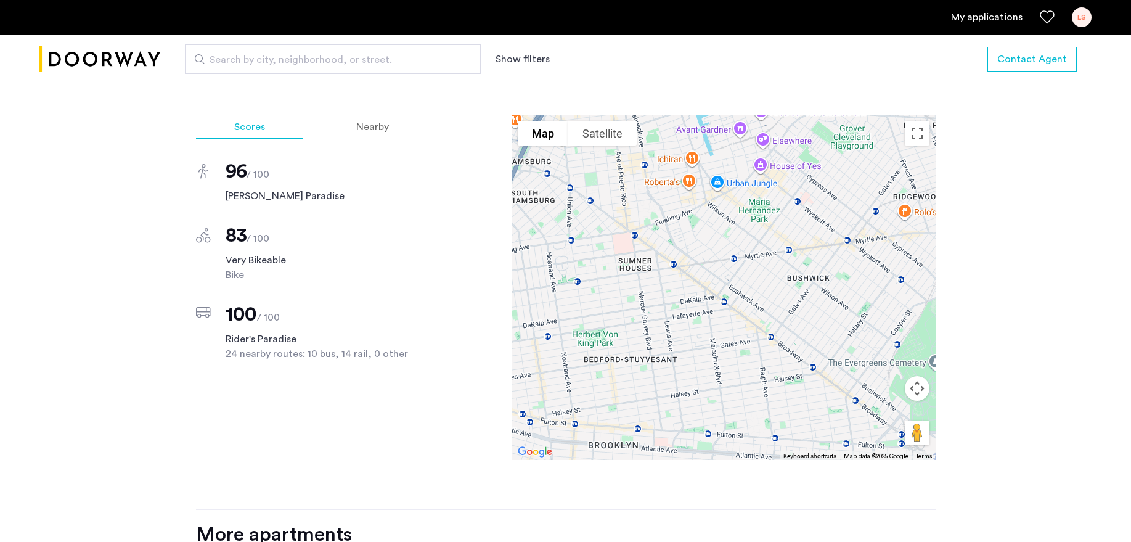
drag, startPoint x: 789, startPoint y: 292, endPoint x: 667, endPoint y: 341, distance: 131.6
click at [667, 341] on div at bounding box center [724, 287] width 424 height 345
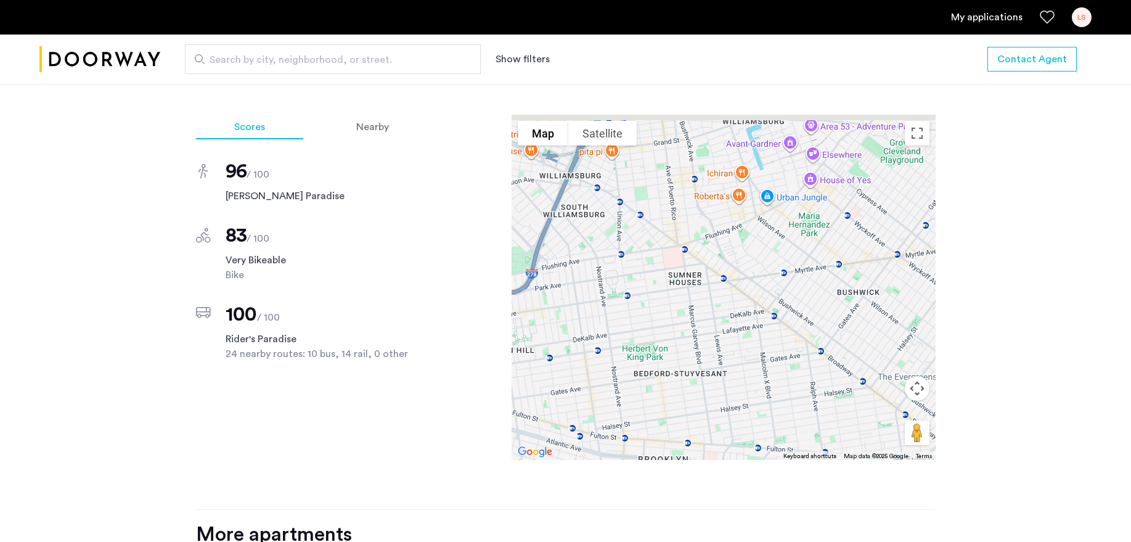
drag, startPoint x: 659, startPoint y: 319, endPoint x: 714, endPoint y: 326, distance: 54.7
click at [712, 327] on div at bounding box center [724, 287] width 424 height 345
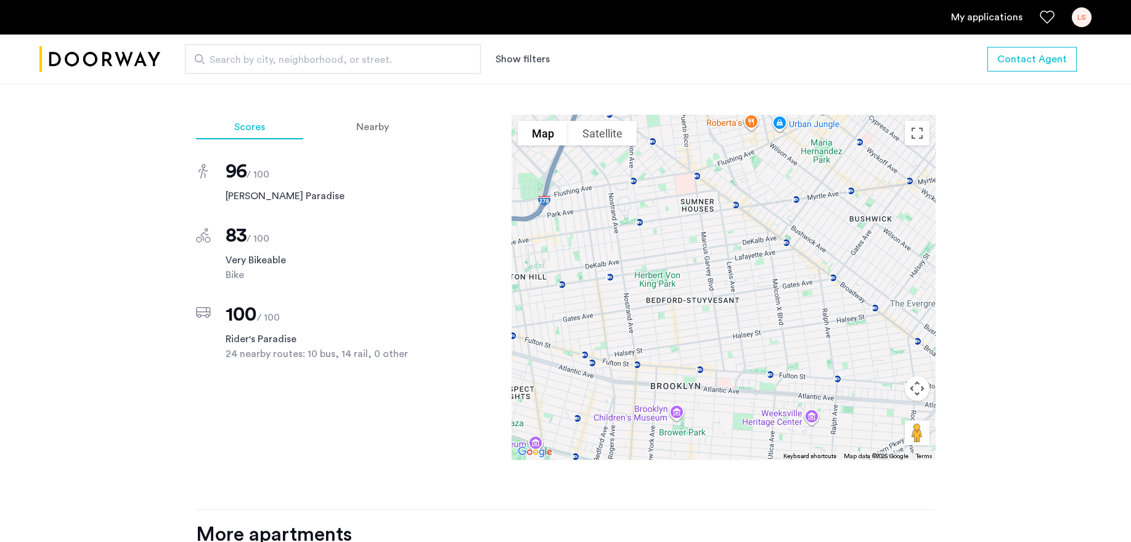
drag, startPoint x: 710, startPoint y: 383, endPoint x: 673, endPoint y: 304, distance: 86.6
click at [673, 304] on div at bounding box center [724, 287] width 424 height 345
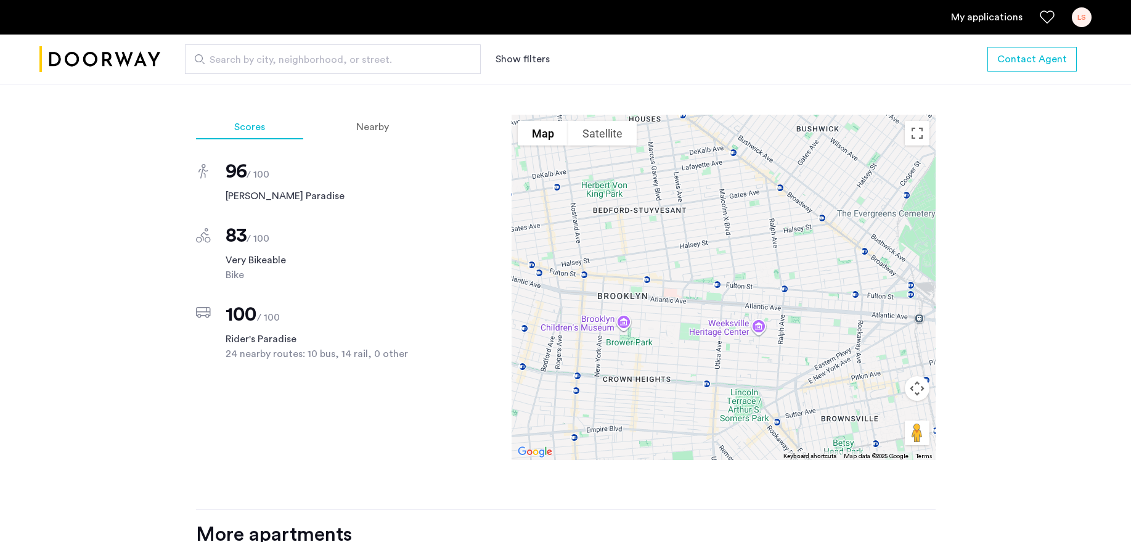
drag, startPoint x: 739, startPoint y: 321, endPoint x: 724, endPoint y: 263, distance: 59.8
click at [724, 263] on div at bounding box center [724, 287] width 424 height 345
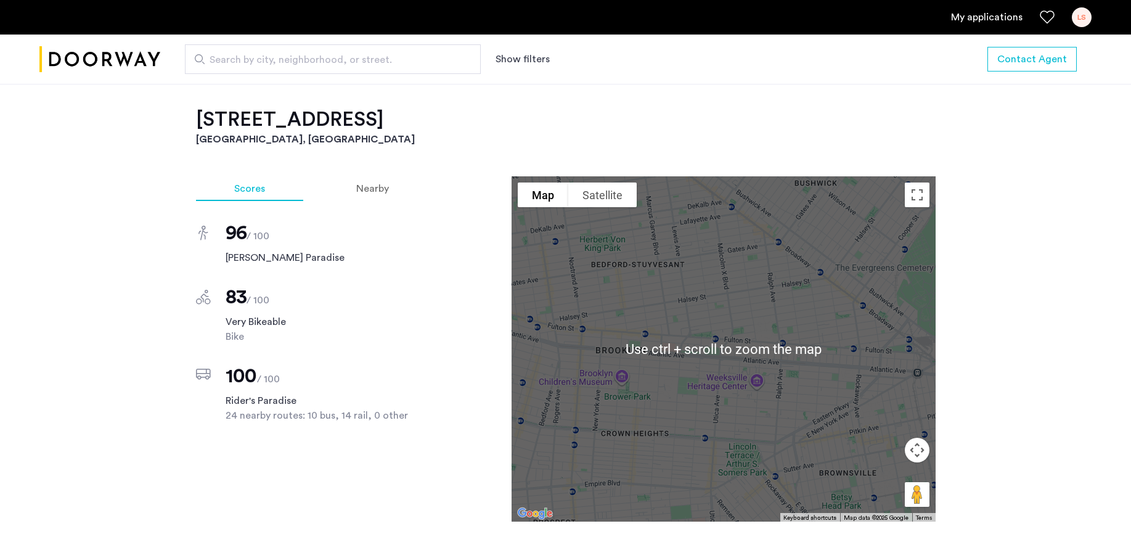
scroll to position [1002, 0]
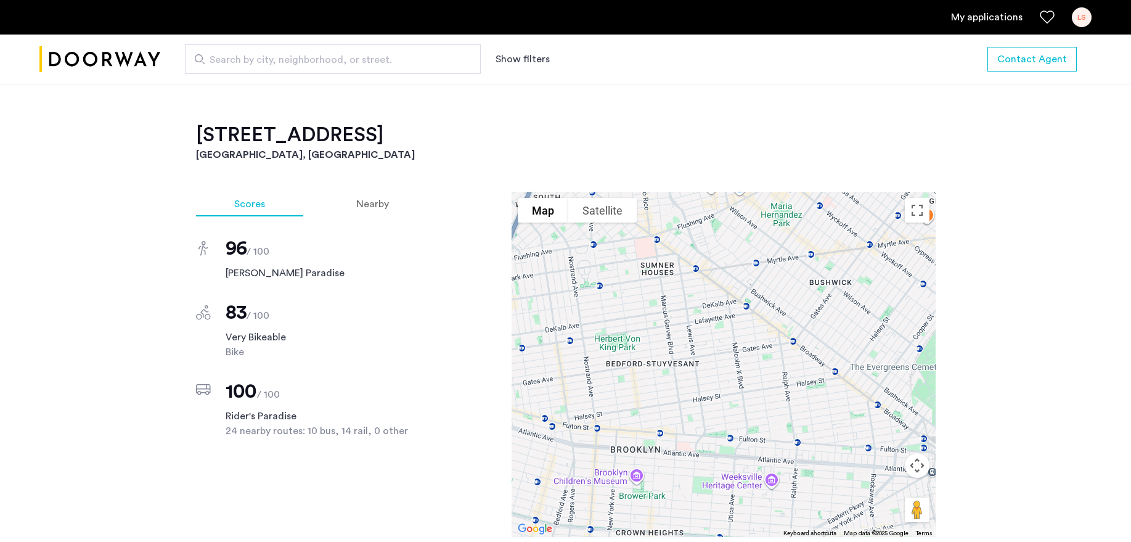
drag, startPoint x: 719, startPoint y: 287, endPoint x: 734, endPoint y: 371, distance: 85.7
click at [734, 371] on div at bounding box center [724, 364] width 424 height 345
